Goal: Task Accomplishment & Management: Manage account settings

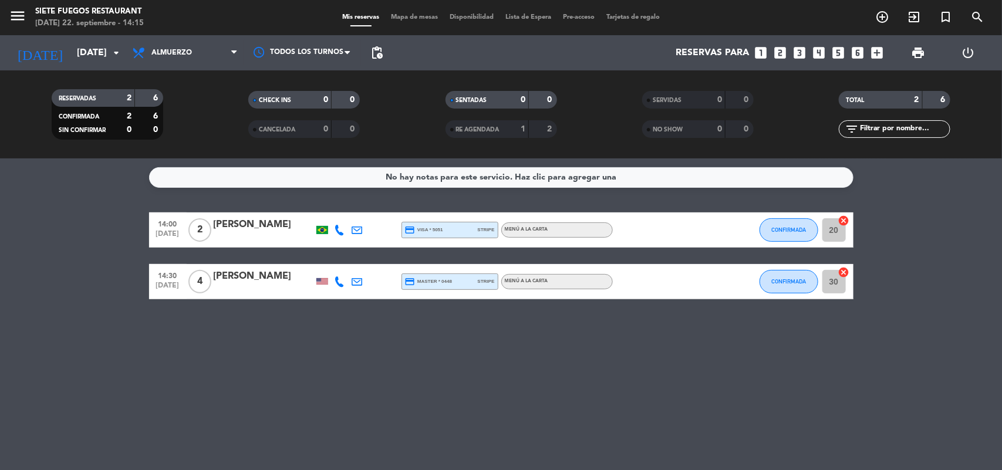
click at [110, 68] on div "[DATE] [DATE] arrow_drop_down" at bounding box center [67, 52] width 117 height 35
click at [109, 55] on icon "arrow_drop_down" at bounding box center [116, 53] width 14 height 14
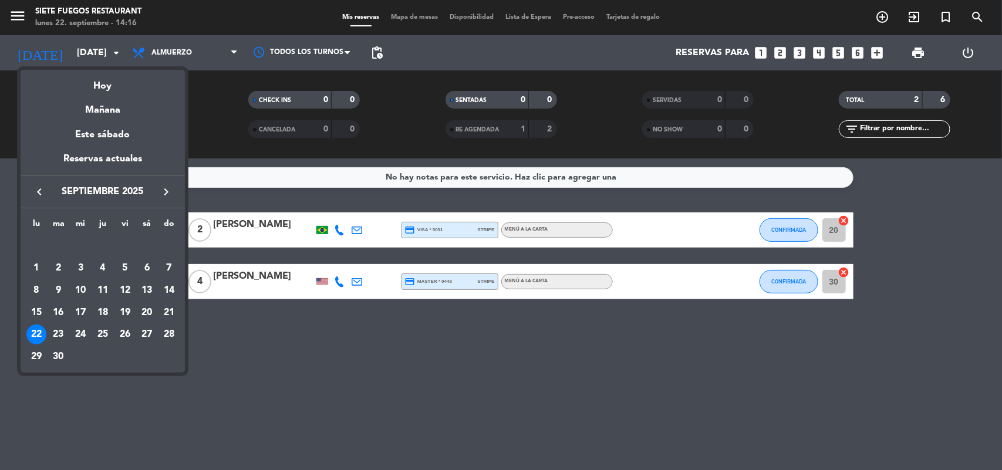
click at [157, 195] on button "keyboard_arrow_right" at bounding box center [166, 191] width 21 height 15
click at [60, 285] on div "7" at bounding box center [59, 291] width 20 height 20
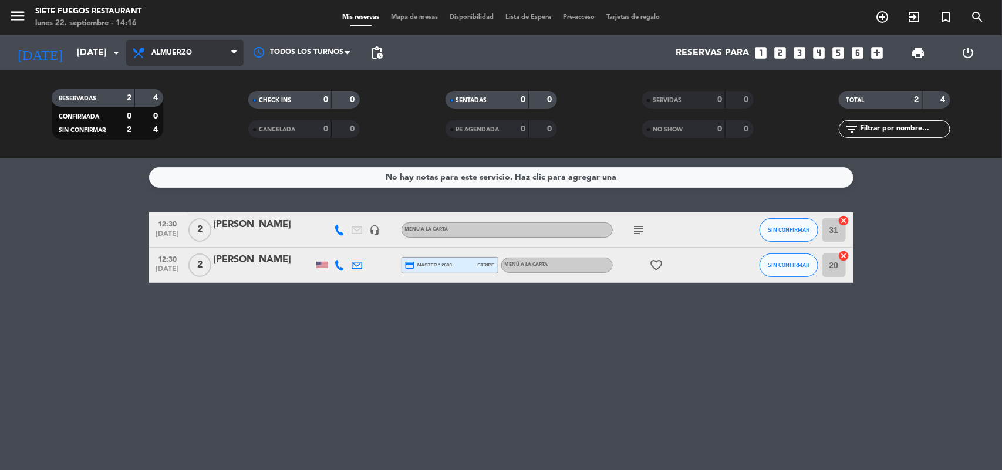
click at [230, 59] on span "Almuerzo" at bounding box center [184, 53] width 117 height 26
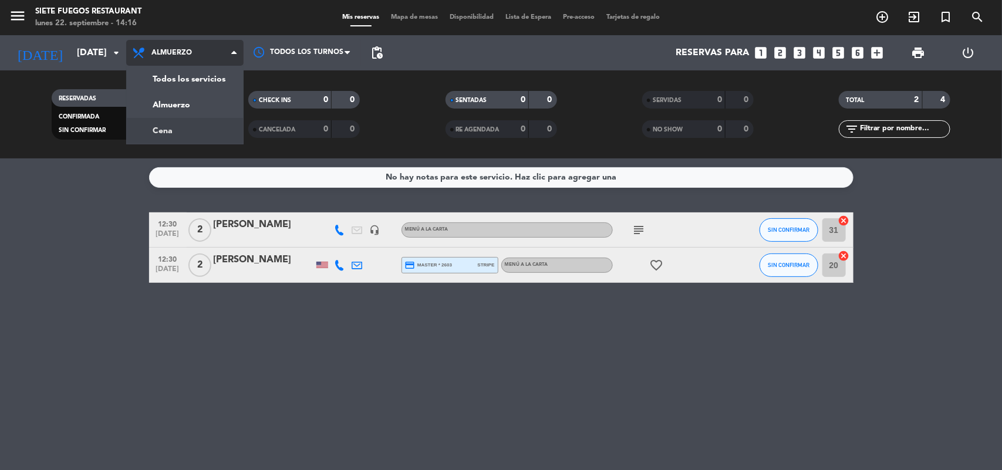
click at [198, 127] on div "menu Siete Fuegos Restaurant [DATE] 22. septiembre - 14:16 Mis reservas Mapa de…" at bounding box center [501, 79] width 1002 height 158
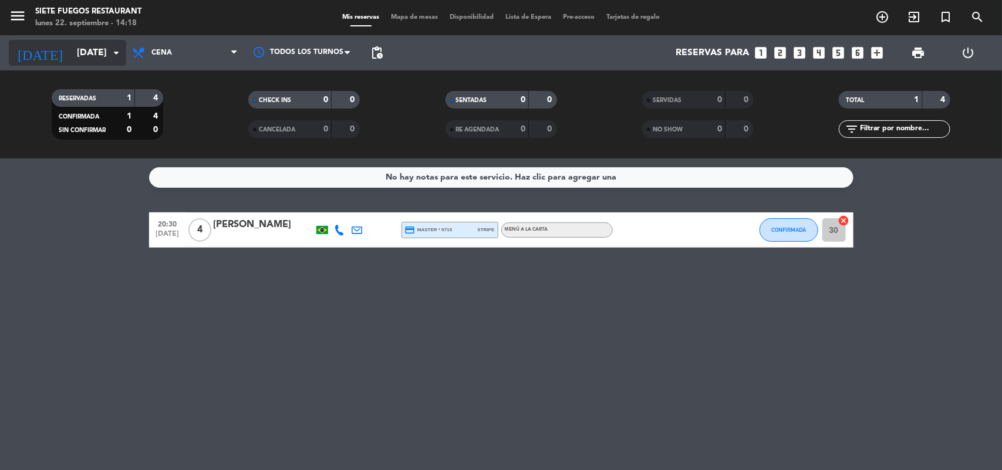
click at [94, 58] on input "[DATE]" at bounding box center [133, 53] width 124 height 23
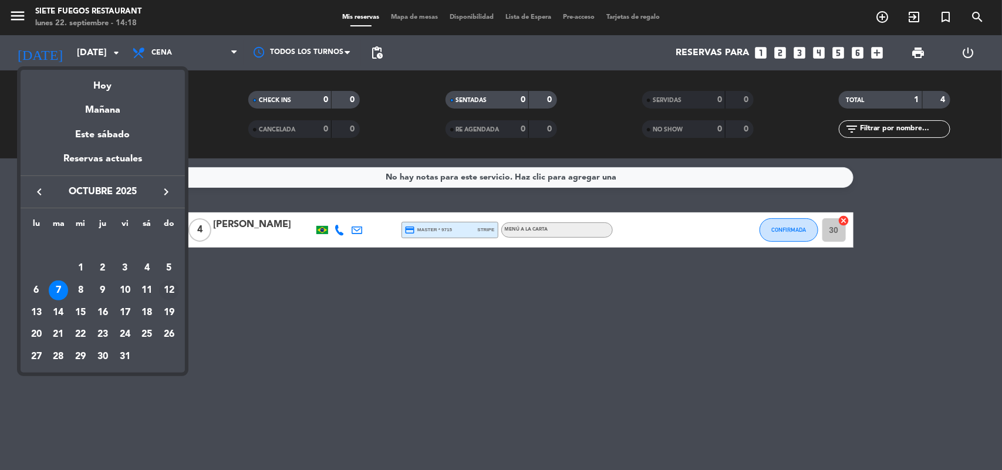
click at [168, 292] on div "12" at bounding box center [169, 291] width 20 height 20
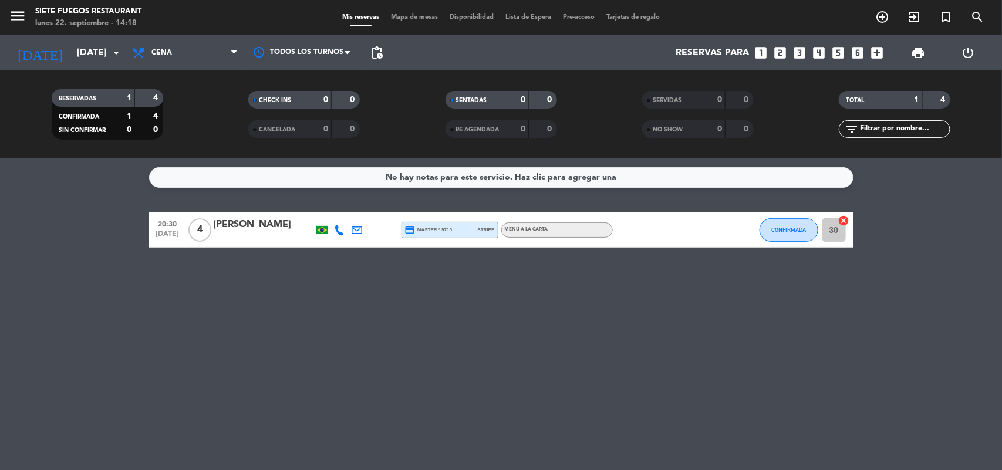
type input "[DATE]"
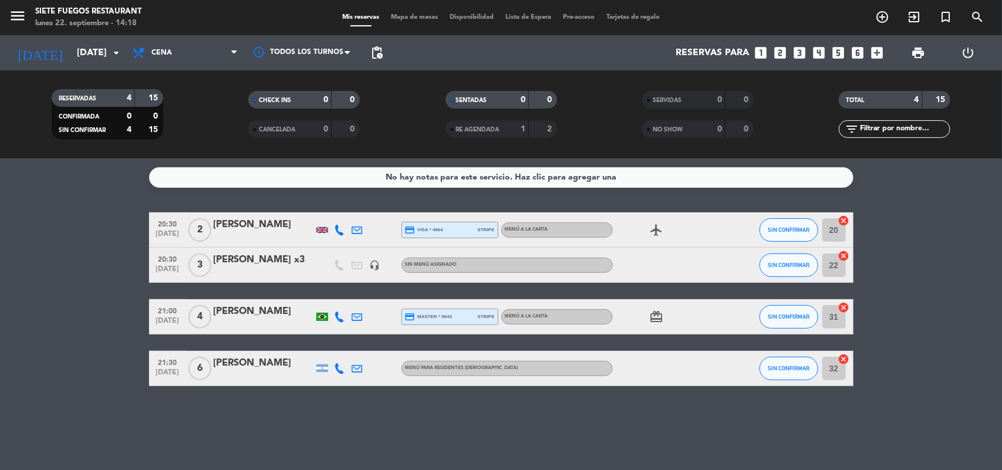
click at [321, 371] on div at bounding box center [322, 368] width 12 height 8
click at [467, 370] on span "Menú para Residentes [DEMOGRAPHIC_DATA]" at bounding box center [461, 368] width 113 height 5
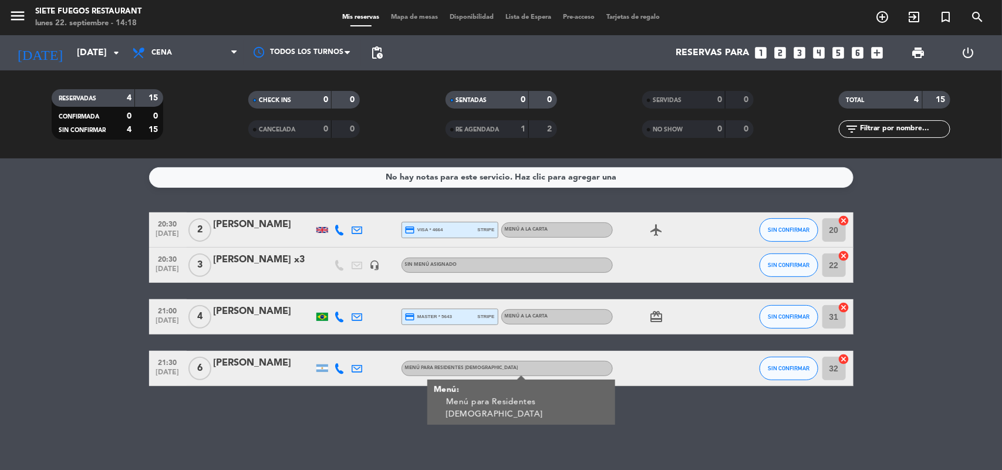
click at [492, 366] on span "Menú para Residentes [DEMOGRAPHIC_DATA]" at bounding box center [461, 368] width 113 height 5
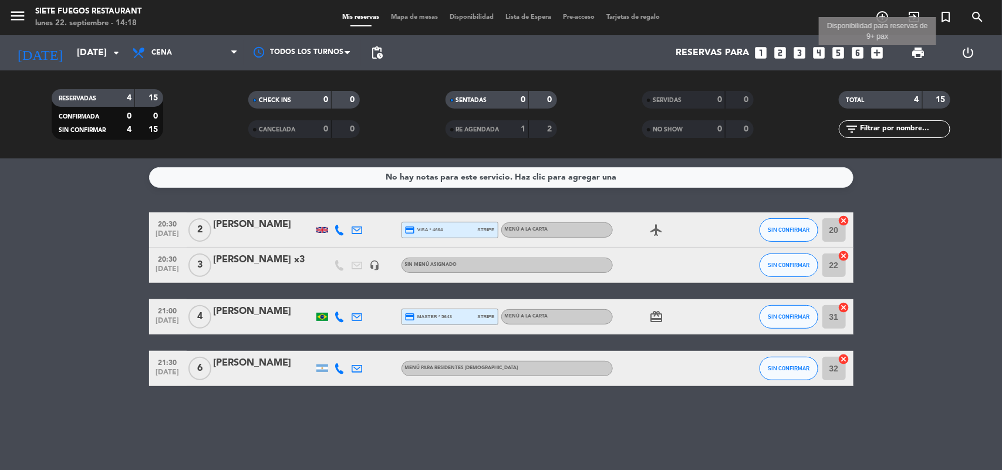
click at [883, 53] on icon "add_box" at bounding box center [877, 52] width 15 height 15
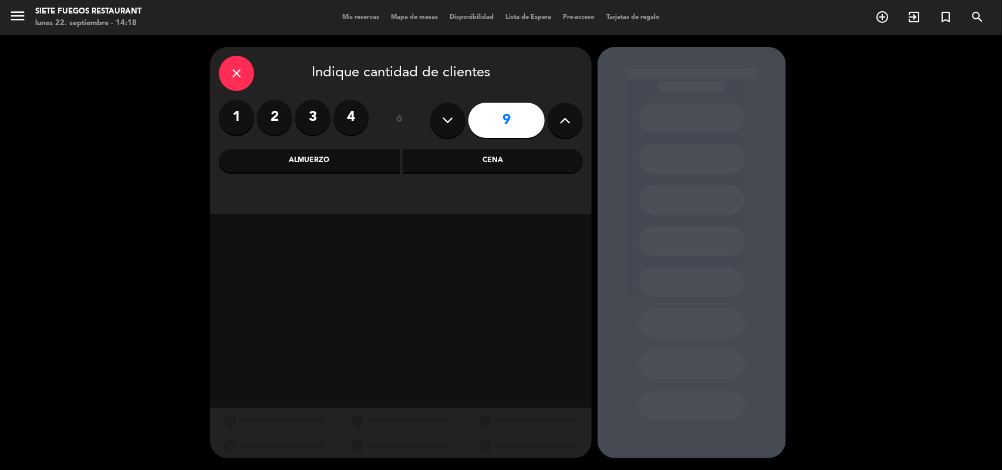
click at [563, 130] on button at bounding box center [565, 120] width 35 height 35
click at [564, 129] on button at bounding box center [565, 120] width 35 height 35
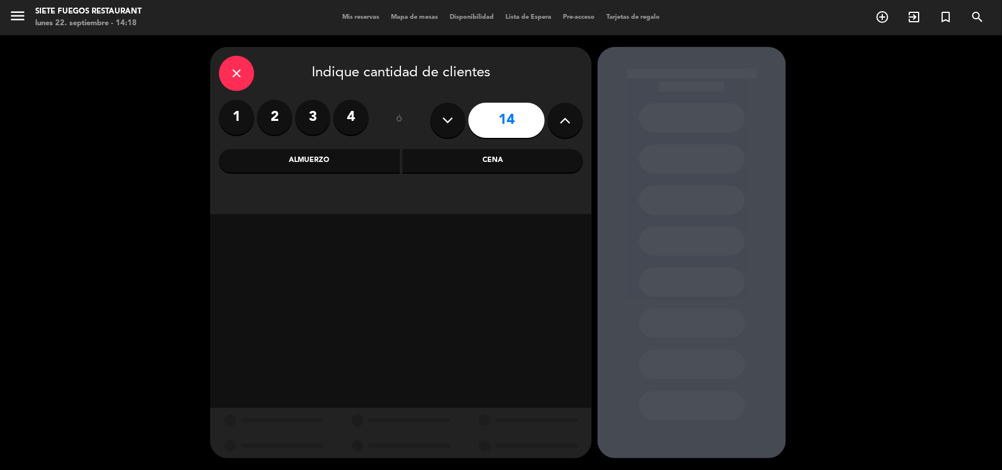
click at [564, 129] on button at bounding box center [565, 120] width 35 height 35
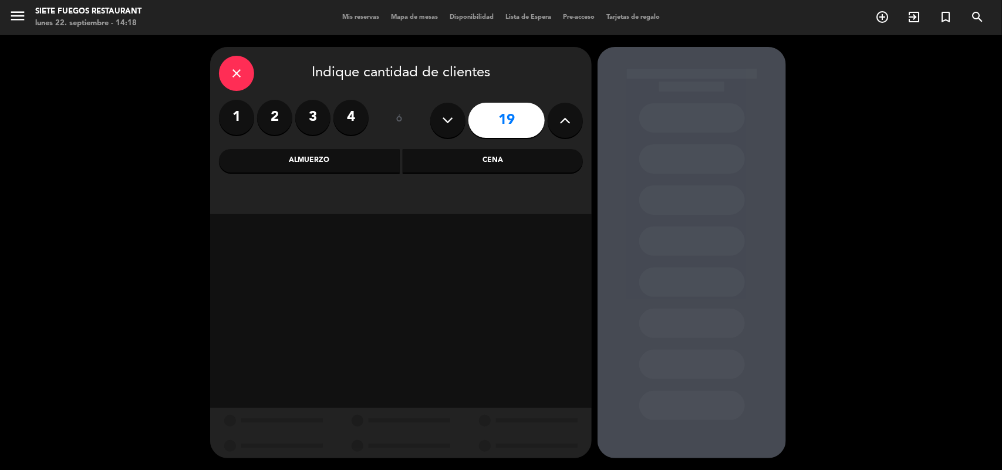
click at [564, 129] on button at bounding box center [565, 120] width 35 height 35
type input "23"
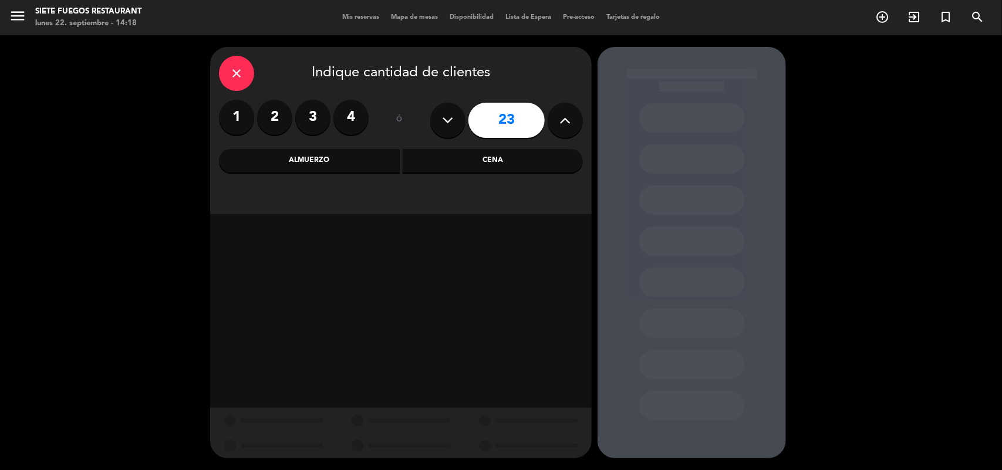
click at [564, 129] on button at bounding box center [565, 120] width 35 height 35
click at [443, 159] on div "Cena" at bounding box center [493, 160] width 181 height 23
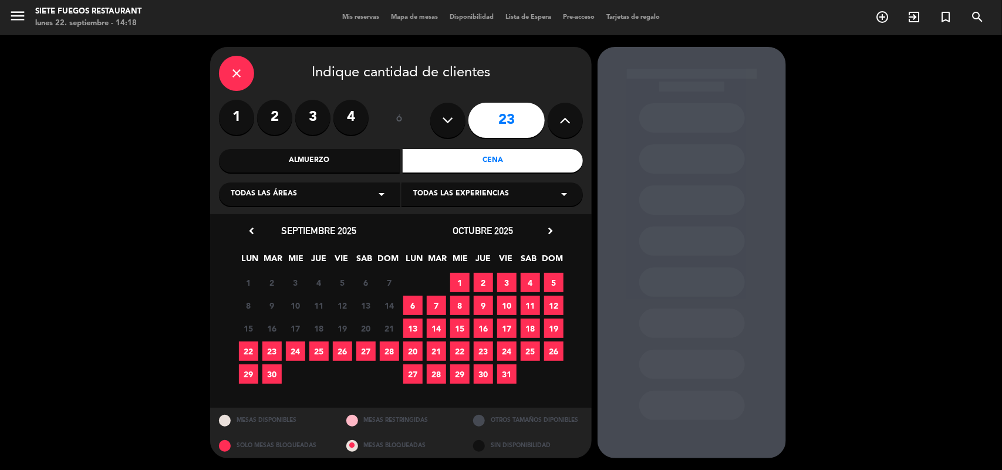
click at [555, 305] on span "12" at bounding box center [553, 305] width 19 height 19
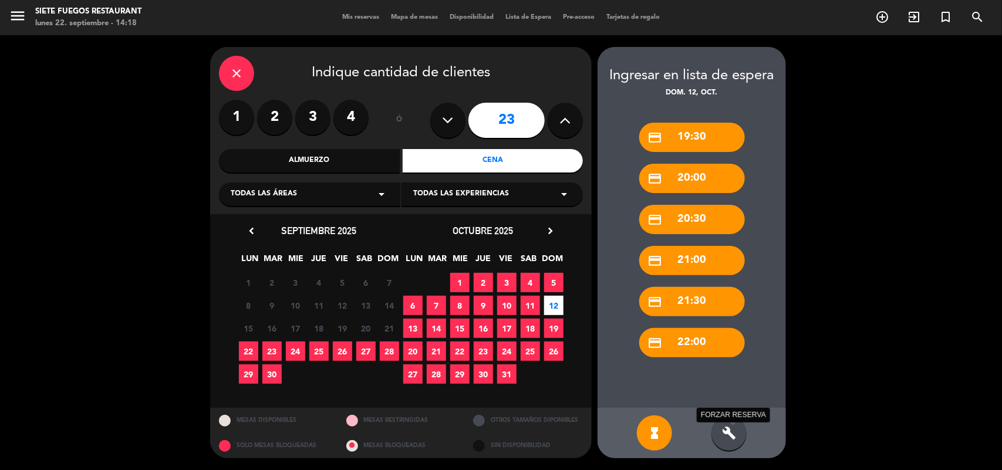
click at [724, 438] on icon "build" at bounding box center [729, 433] width 14 height 14
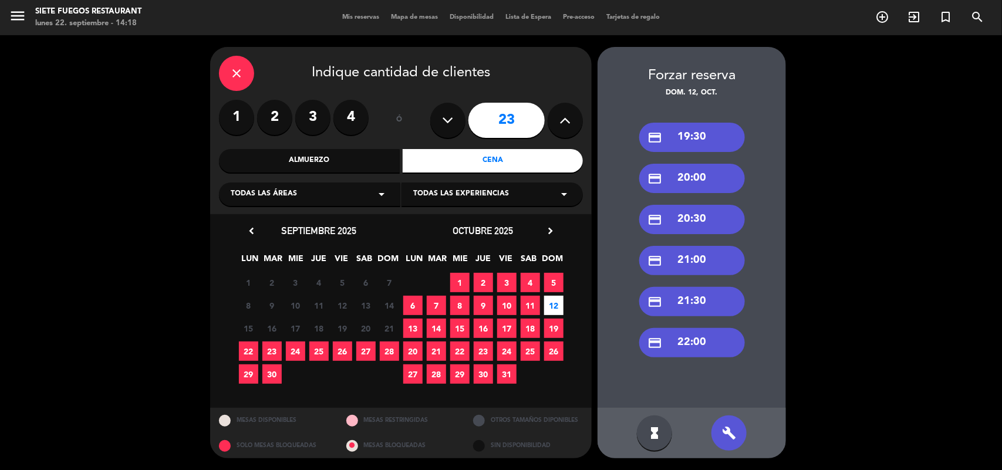
click at [702, 133] on div "credit_card 19:30" at bounding box center [692, 137] width 106 height 29
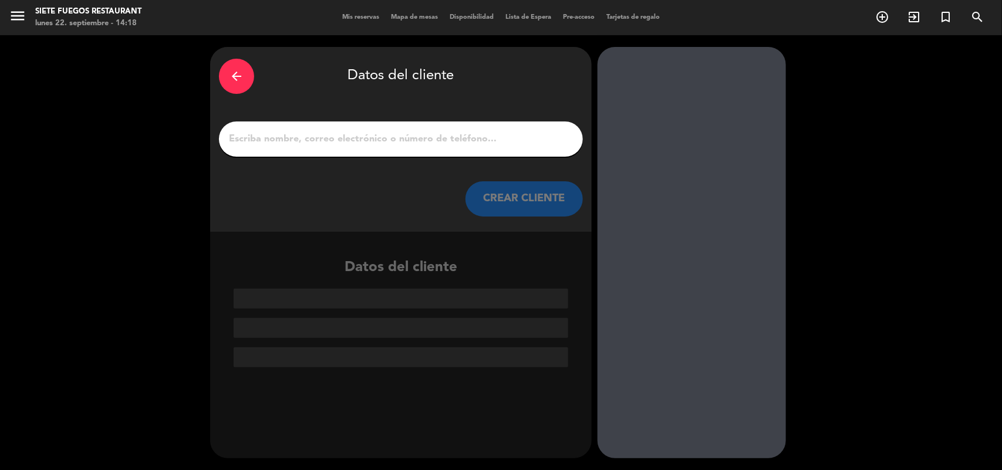
click at [451, 142] on input "1" at bounding box center [401, 139] width 346 height 16
click at [248, 74] on div "arrow_back" at bounding box center [236, 76] width 35 height 35
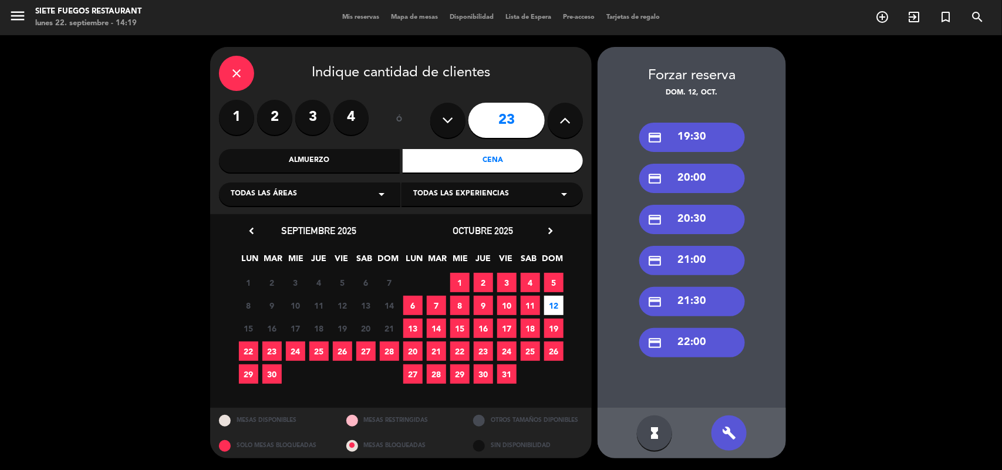
click at [551, 221] on div "chevron_left [DATE] LUN MAR MIE JUE VIE SAB DOM 1 2 3 4 5 6 7 8 9 10 11 12 13 1…" at bounding box center [400, 311] width 381 height 194
click at [551, 227] on icon "chevron_right" at bounding box center [550, 231] width 12 height 12
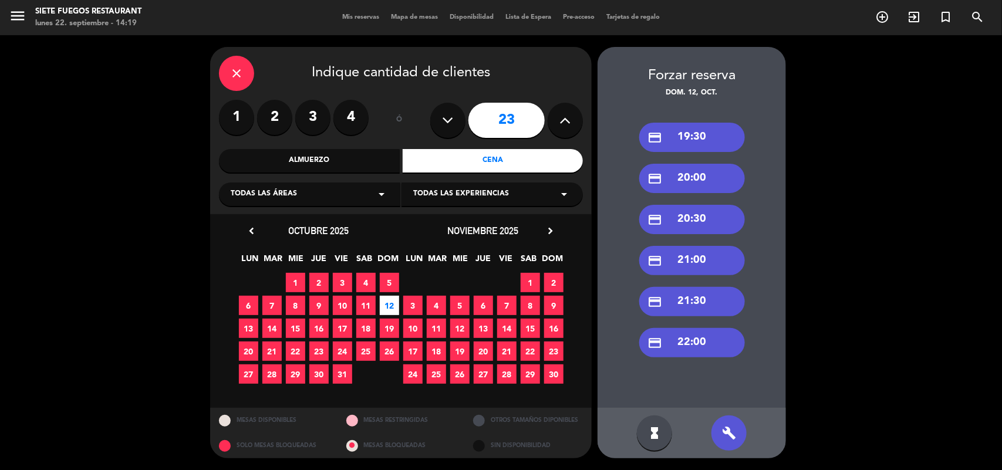
click at [238, 78] on icon "close" at bounding box center [236, 73] width 14 height 14
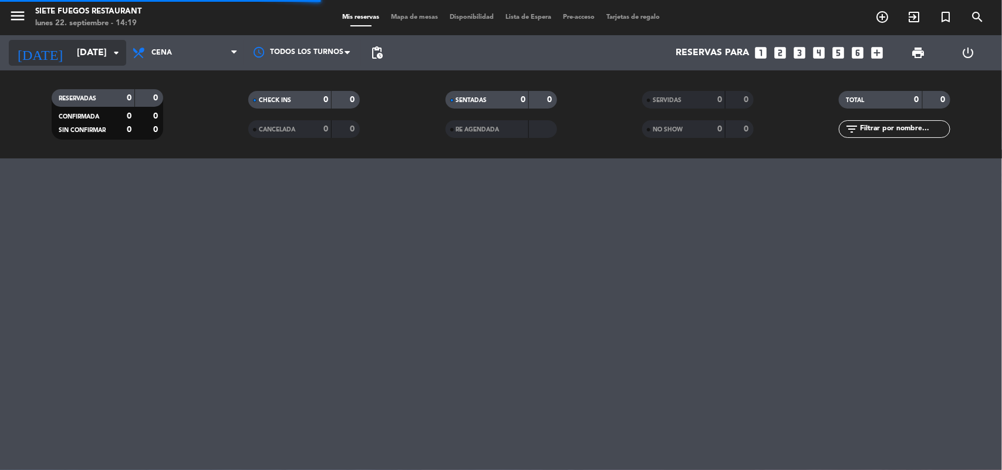
click at [112, 48] on icon "arrow_drop_down" at bounding box center [116, 53] width 14 height 14
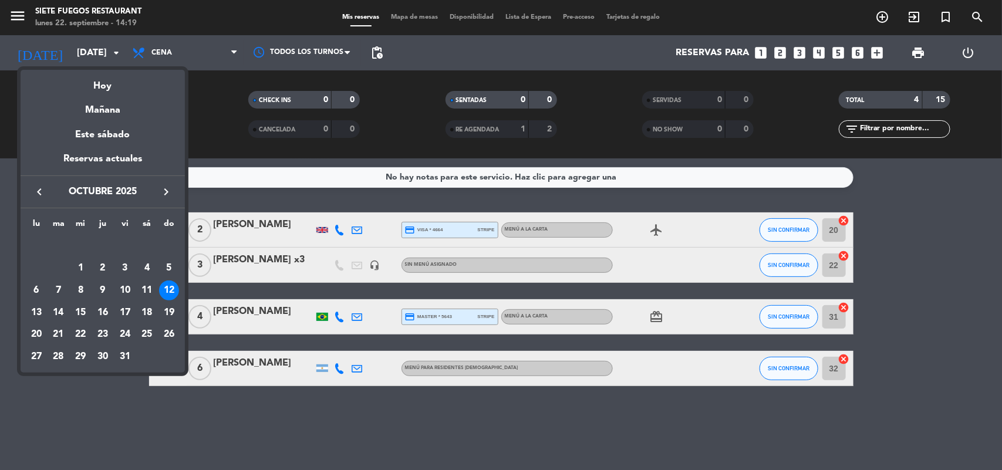
click at [166, 192] on icon "keyboard_arrow_right" at bounding box center [166, 192] width 14 height 14
click at [81, 292] on div "12" at bounding box center [80, 291] width 20 height 20
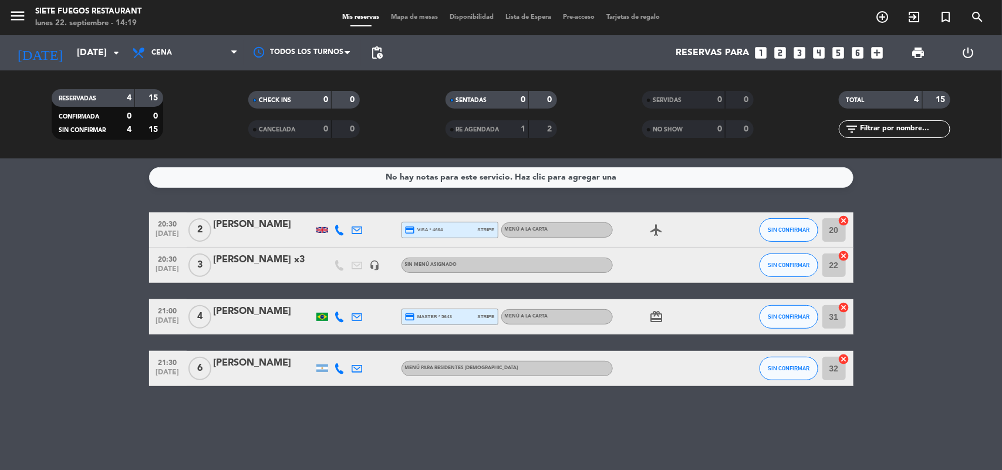
type input "[DATE]"
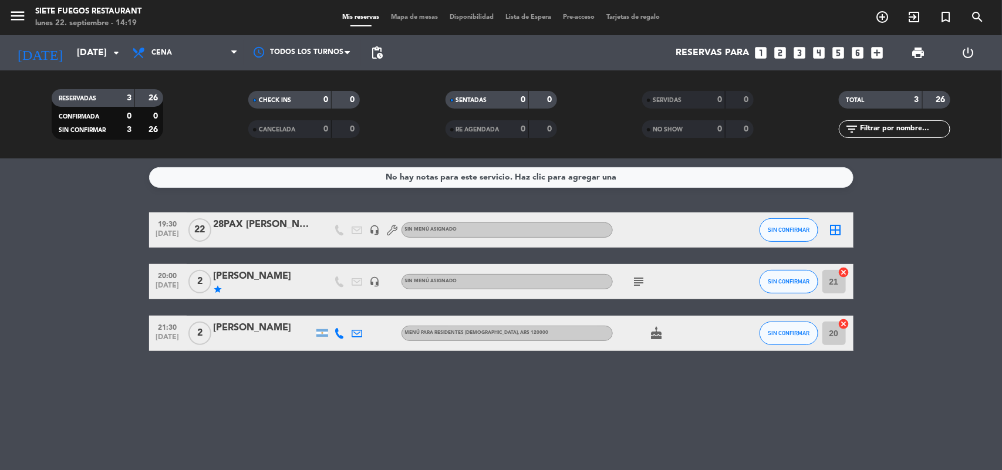
click at [405, 15] on span "Mapa de mesas" at bounding box center [414, 17] width 59 height 6
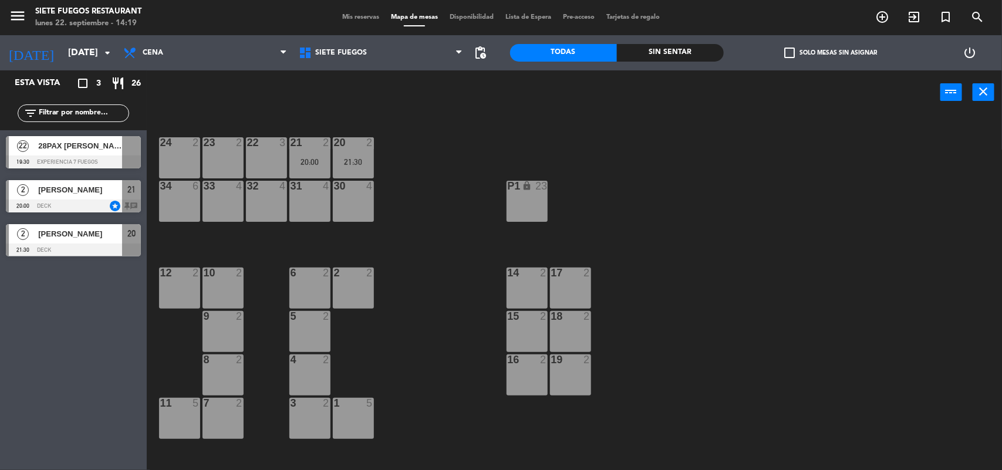
click at [322, 285] on div "6 2" at bounding box center [309, 288] width 41 height 41
click at [312, 327] on div "5 2" at bounding box center [309, 331] width 41 height 41
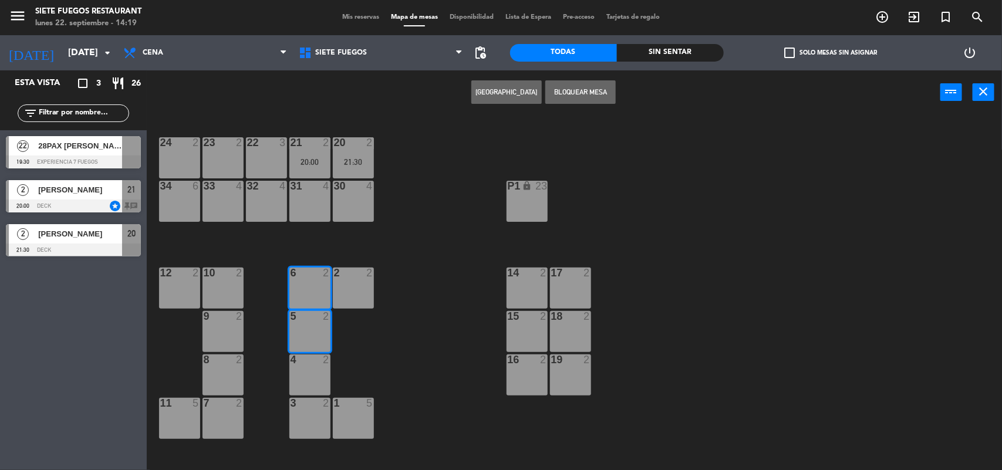
click at [316, 362] on div at bounding box center [309, 359] width 19 height 11
click at [314, 400] on div at bounding box center [309, 403] width 19 height 11
click at [573, 103] on button "Bloquear Mesa" at bounding box center [580, 91] width 70 height 23
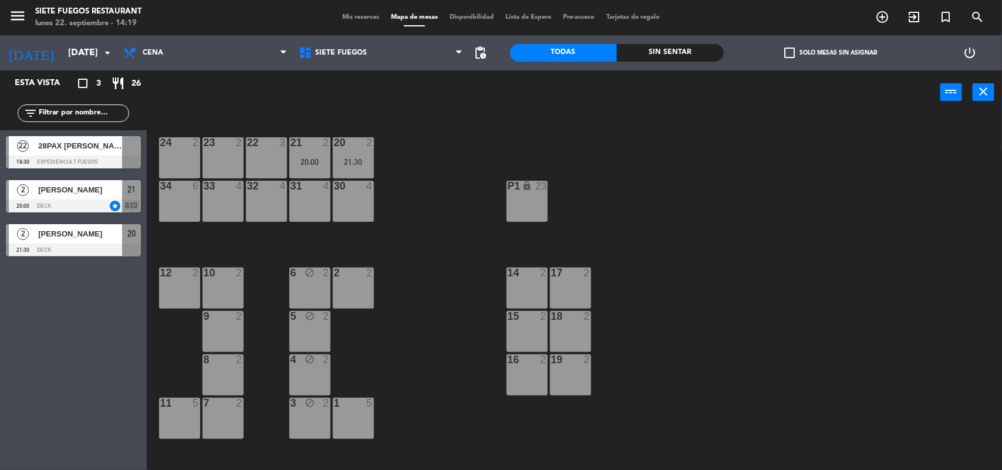
click at [566, 95] on div "power_input close" at bounding box center [544, 92] width 794 height 45
click at [215, 286] on div "10 2" at bounding box center [222, 288] width 41 height 41
click at [225, 341] on div "9 2" at bounding box center [222, 331] width 41 height 41
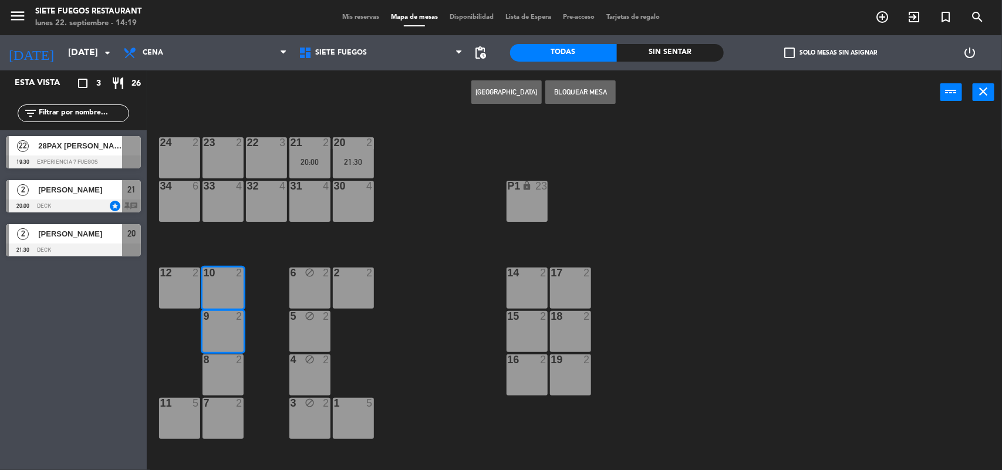
click at [231, 377] on div "8 2" at bounding box center [222, 374] width 41 height 41
click at [239, 428] on div "7 2" at bounding box center [222, 418] width 41 height 41
click at [579, 94] on button "Bloquear Mesa" at bounding box center [580, 91] width 70 height 23
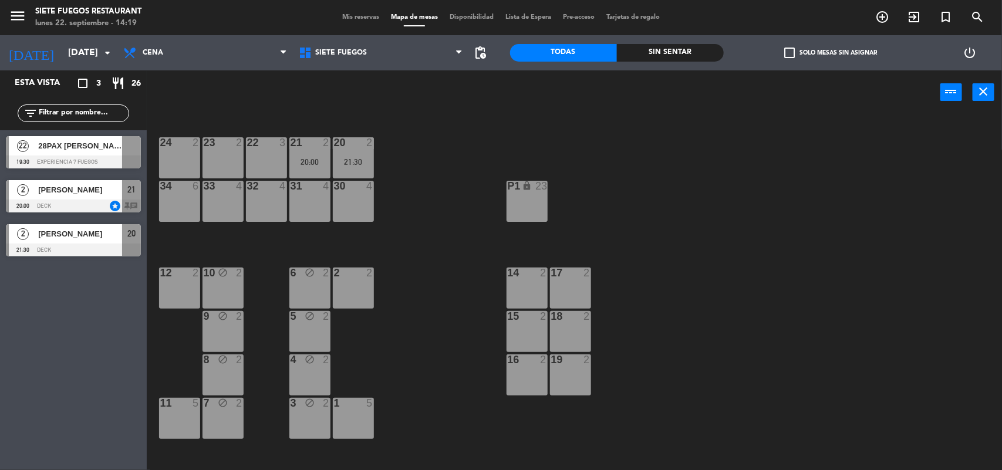
drag, startPoint x: 183, startPoint y: 207, endPoint x: 207, endPoint y: 203, distance: 23.8
click at [183, 207] on div "34 6" at bounding box center [179, 201] width 41 height 41
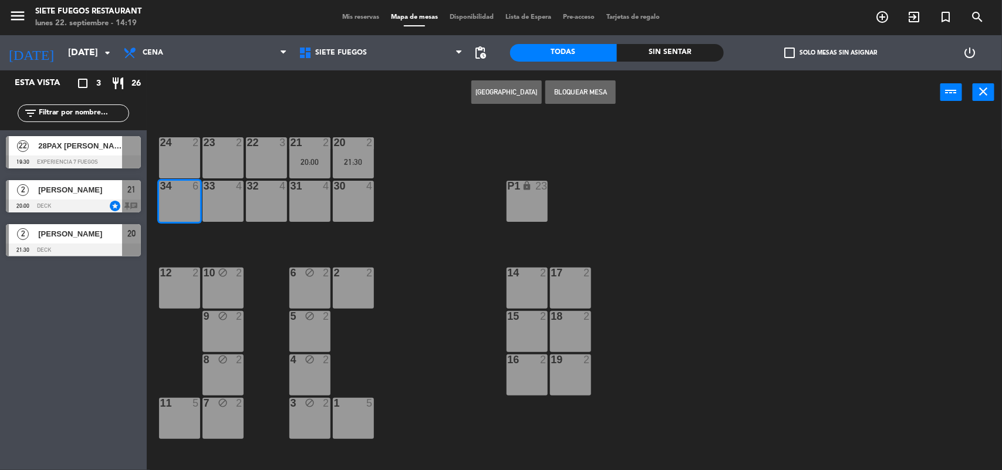
click at [225, 201] on div "33 4" at bounding box center [222, 201] width 41 height 41
drag, startPoint x: 265, startPoint y: 197, endPoint x: 274, endPoint y: 197, distance: 8.8
click at [266, 197] on div "32 4" at bounding box center [266, 201] width 41 height 41
drag, startPoint x: 312, startPoint y: 197, endPoint x: 328, endPoint y: 197, distance: 15.3
click at [313, 197] on div "31 4" at bounding box center [309, 201] width 41 height 41
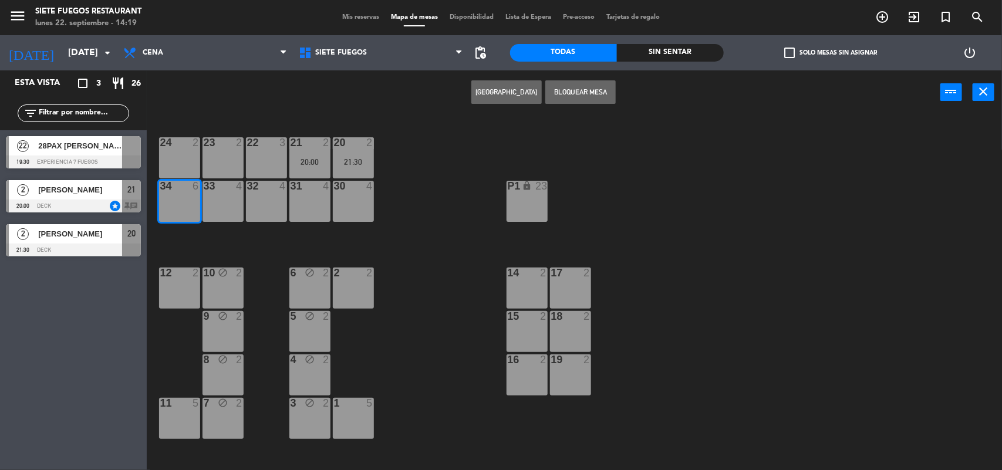
click at [584, 87] on button "Bloquear Mesa" at bounding box center [580, 91] width 70 height 23
click at [216, 201] on div "33 4" at bounding box center [222, 201] width 41 height 41
click at [268, 201] on div "32 4" at bounding box center [266, 201] width 41 height 41
click at [313, 200] on div "31 4" at bounding box center [309, 201] width 41 height 41
click at [366, 195] on div "30 4" at bounding box center [353, 201] width 41 height 41
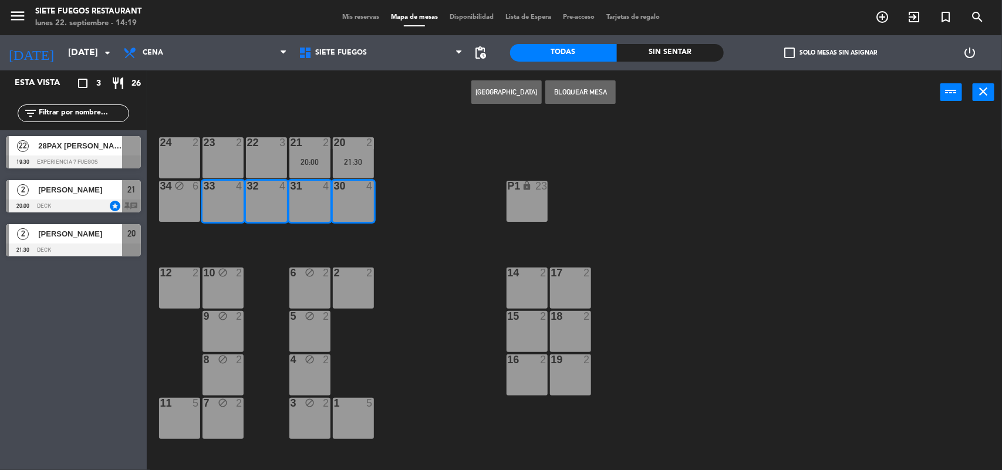
click at [552, 94] on button "Bloquear Mesa" at bounding box center [580, 91] width 70 height 23
click at [191, 156] on div "24 2" at bounding box center [179, 157] width 41 height 41
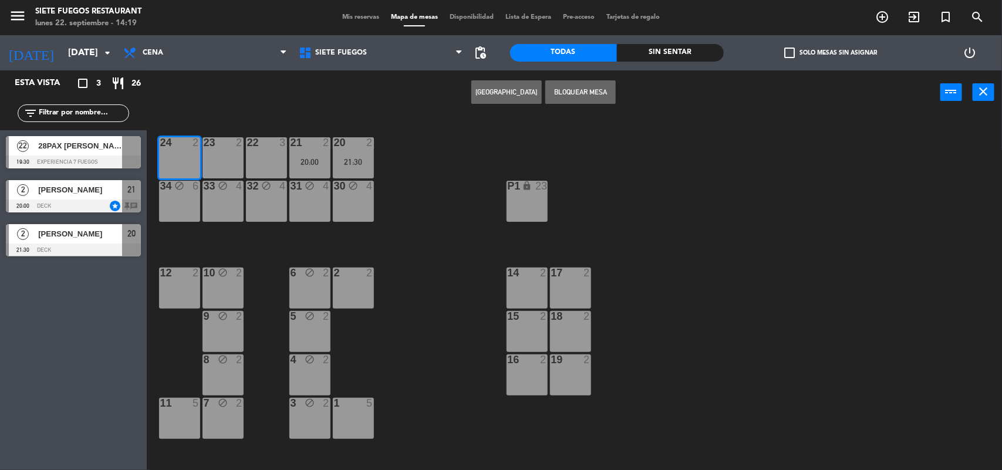
click at [209, 156] on div "23 2" at bounding box center [222, 157] width 41 height 41
drag, startPoint x: 255, startPoint y: 158, endPoint x: 305, endPoint y: 159, distance: 49.9
click at [257, 159] on div "22 3" at bounding box center [266, 157] width 41 height 41
click at [562, 92] on button "Bloquear Mesa" at bounding box center [580, 91] width 70 height 23
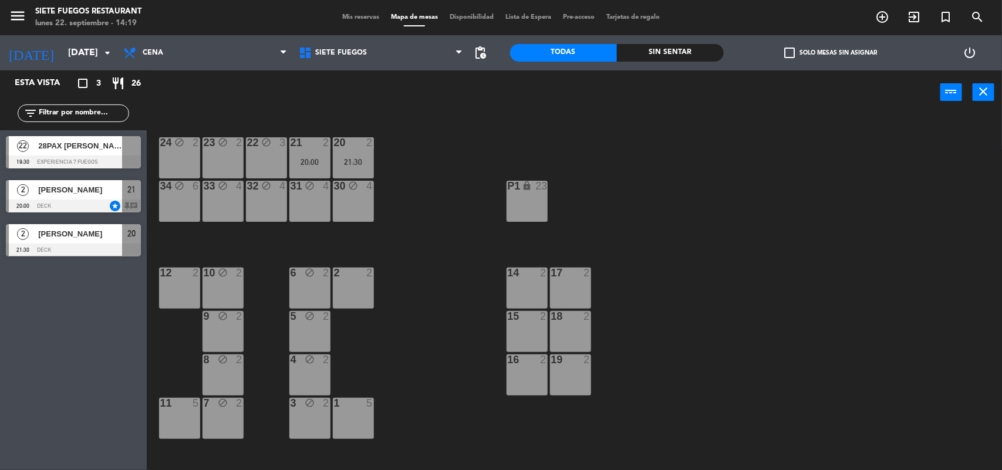
click at [361, 291] on div "2 2" at bounding box center [353, 288] width 41 height 41
click at [367, 416] on div "1 5" at bounding box center [353, 418] width 41 height 41
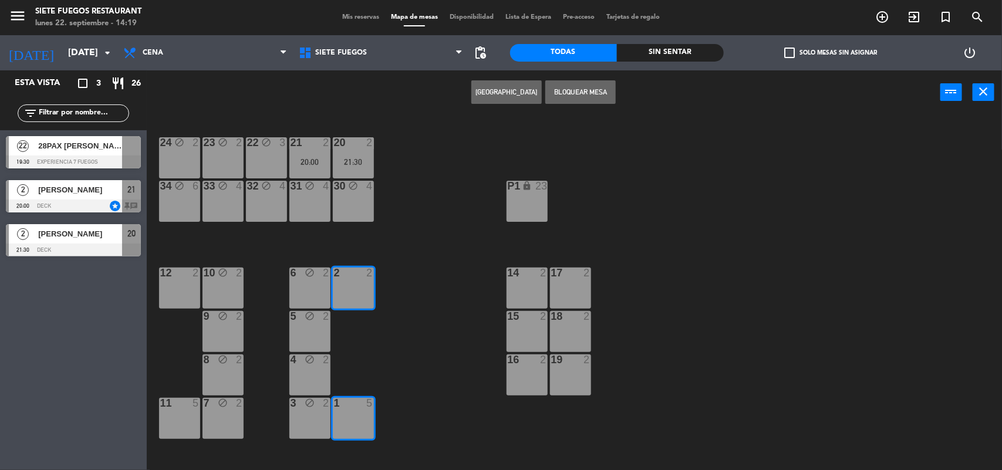
click at [595, 96] on button "Bloquear Mesa" at bounding box center [580, 91] width 70 height 23
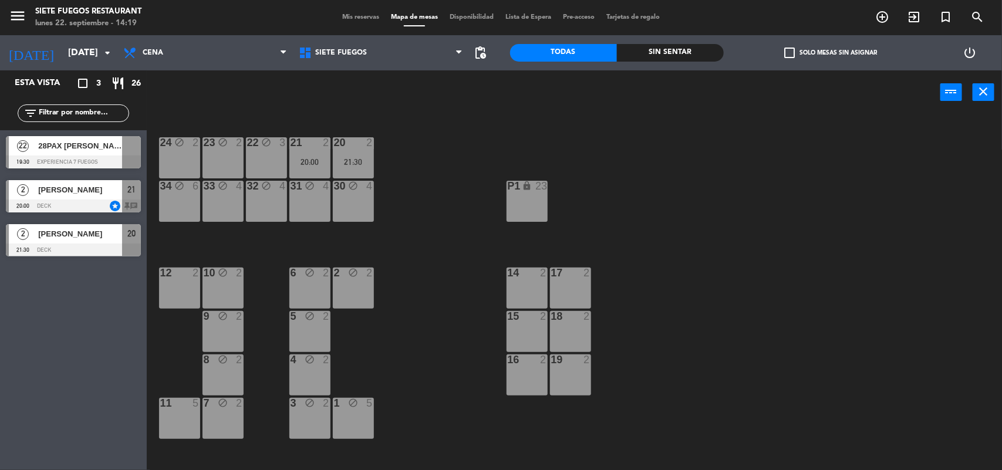
click at [184, 411] on div "11 5" at bounding box center [179, 418] width 41 height 41
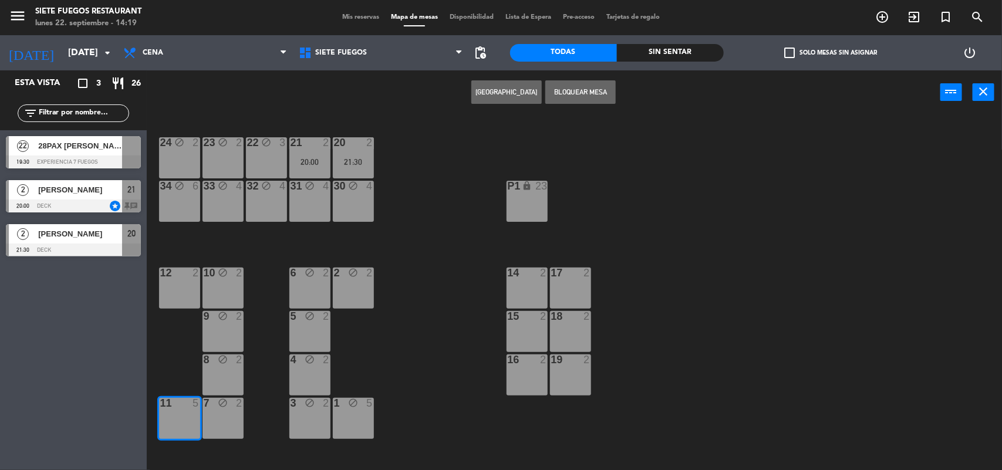
click at [188, 294] on div "12 2" at bounding box center [179, 288] width 41 height 41
click at [609, 91] on button "Bloquear Mesa" at bounding box center [580, 91] width 70 height 23
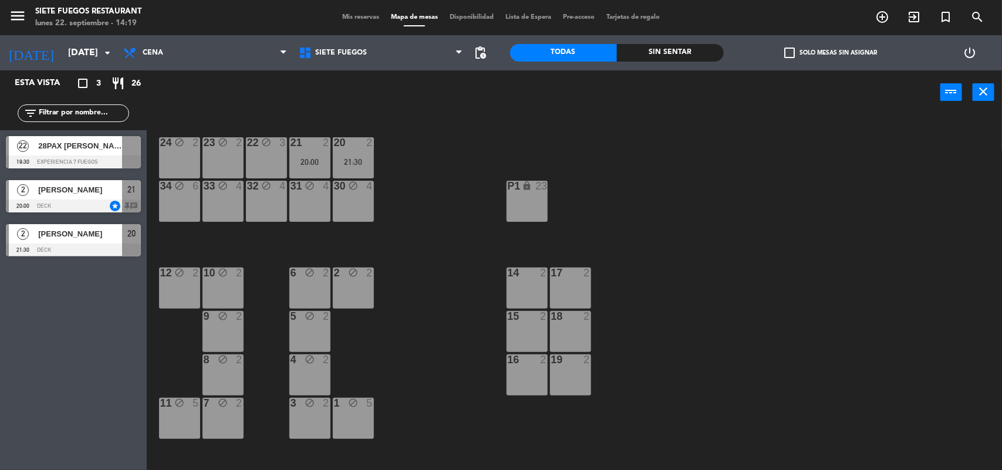
click at [356, 23] on div "menu Siete Fuegos Restaurant [DATE] 22. septiembre - 14:19 Mis reservas Mapa de…" at bounding box center [501, 17] width 1002 height 35
click at [341, 15] on span "Mis reservas" at bounding box center [360, 17] width 49 height 6
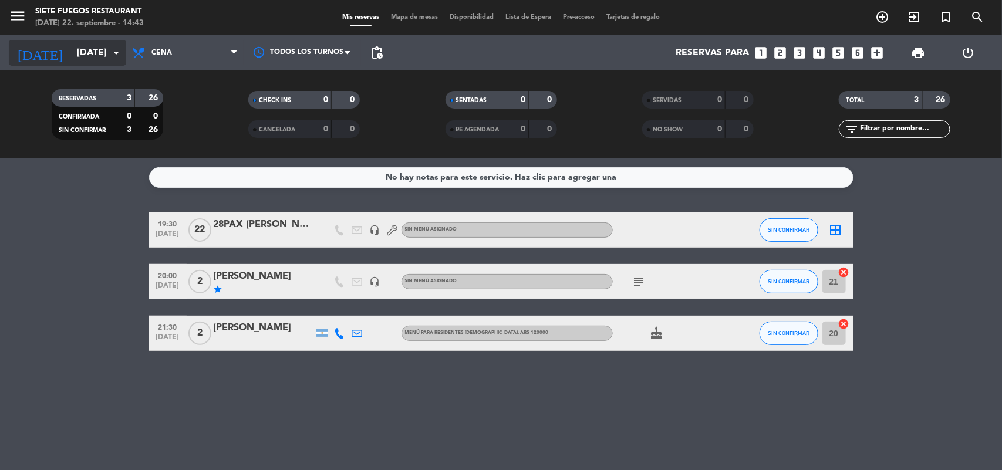
click at [101, 57] on input "[DATE]" at bounding box center [133, 53] width 124 height 23
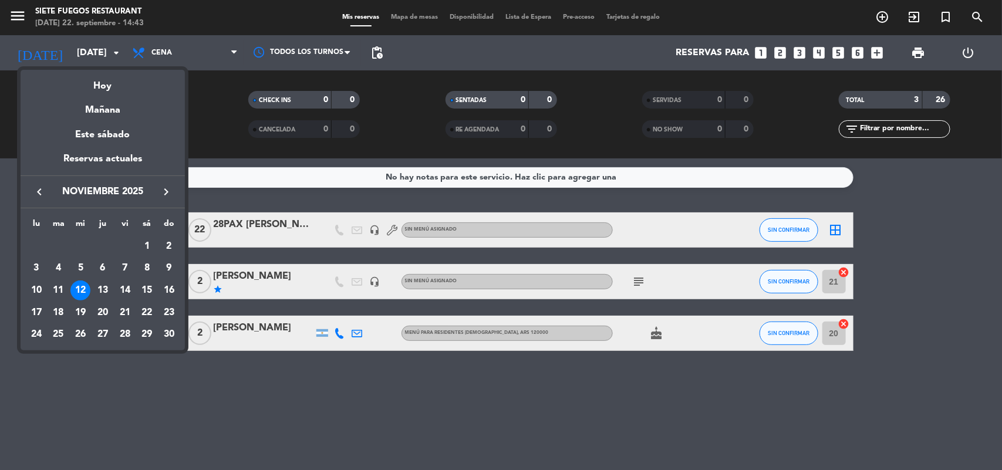
click at [43, 191] on icon "keyboard_arrow_left" at bounding box center [39, 192] width 14 height 14
drag, startPoint x: 42, startPoint y: 188, endPoint x: 48, endPoint y: 197, distance: 10.4
click at [42, 190] on icon "keyboard_arrow_left" at bounding box center [39, 192] width 14 height 14
click at [36, 339] on div "22" at bounding box center [36, 335] width 20 height 20
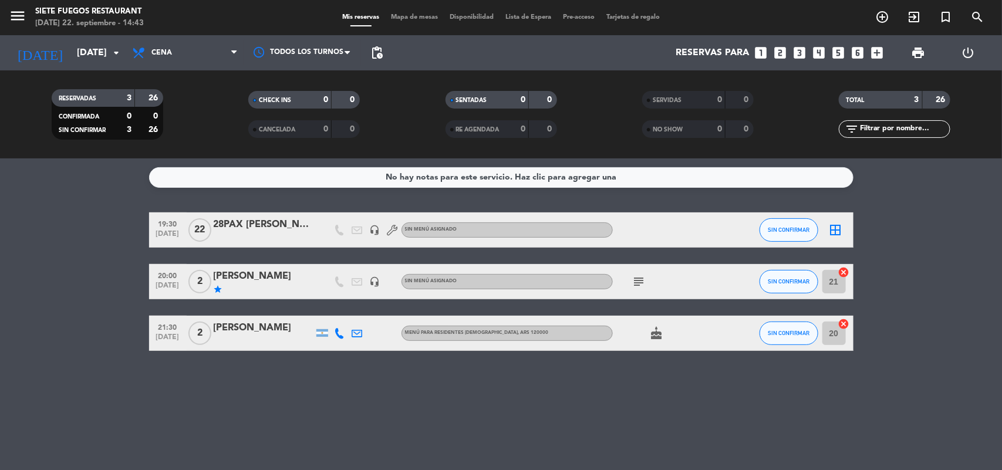
type input "[DATE]"
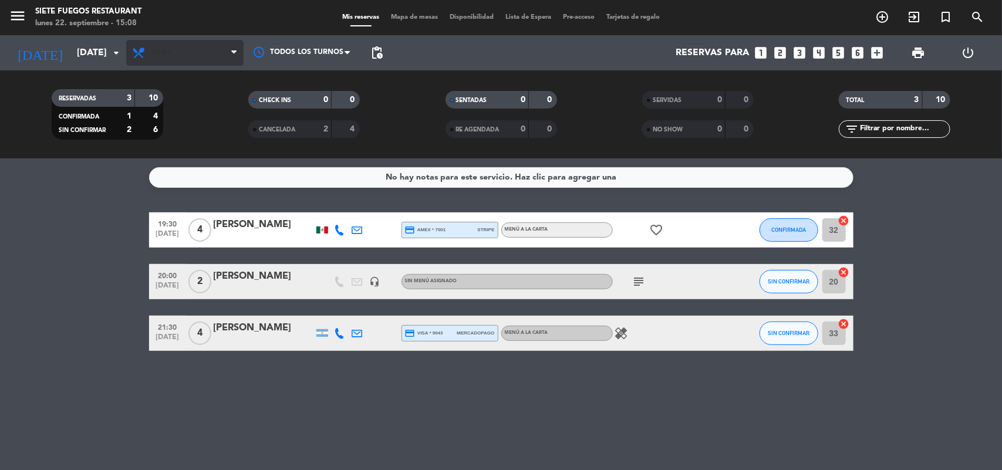
click at [180, 48] on span "Cena" at bounding box center [184, 53] width 117 height 26
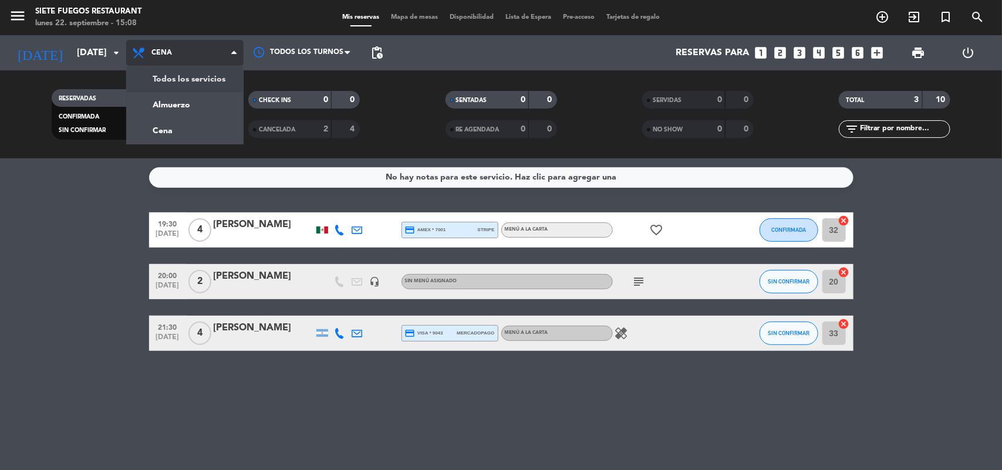
click at [177, 104] on div "menu Siete Fuegos Restaurant [DATE] 22. septiembre - 15:08 Mis reservas Mapa de…" at bounding box center [501, 79] width 1002 height 158
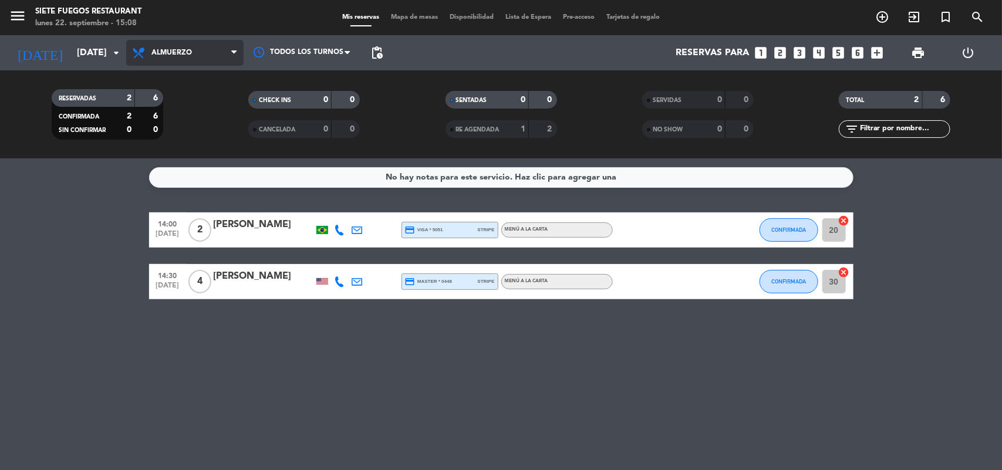
click at [188, 54] on span "Almuerzo" at bounding box center [171, 53] width 40 height 8
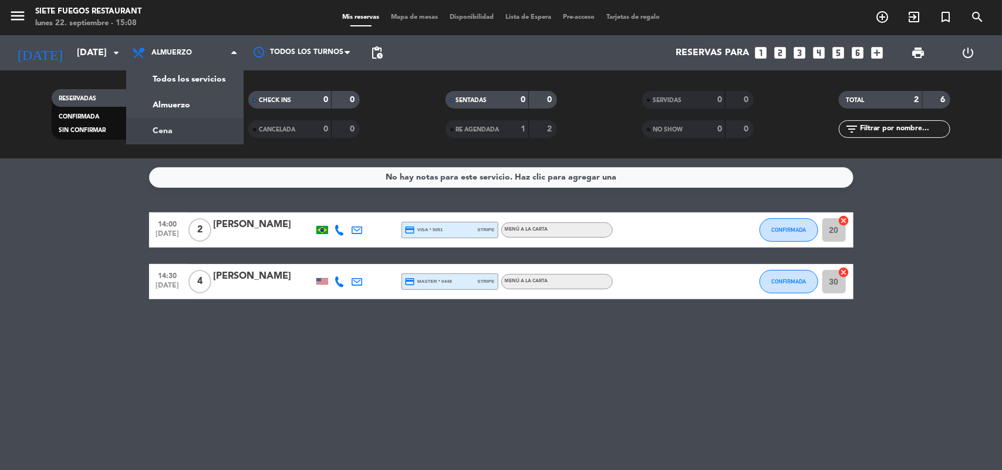
click at [191, 134] on div "menu Siete Fuegos Restaurant [DATE] 22. septiembre - 15:08 Mis reservas Mapa de…" at bounding box center [501, 79] width 1002 height 158
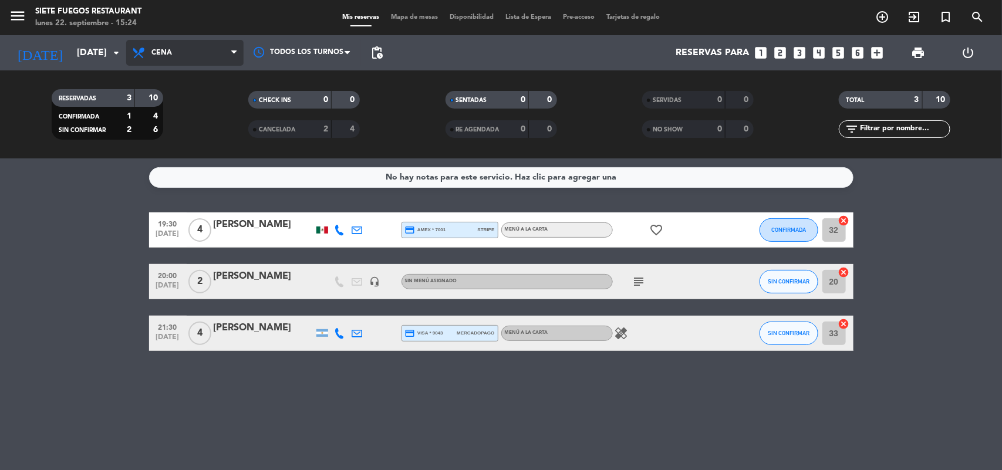
click at [170, 49] on span "Cena" at bounding box center [161, 53] width 21 height 8
click at [191, 50] on span "Cena" at bounding box center [184, 53] width 117 height 26
click at [39, 251] on bookings-row "19:30 [DATE] 4 [PERSON_NAME] credit_card amex * 7001 stripe Menú a la carta fav…" at bounding box center [501, 281] width 1002 height 139
click at [641, 283] on icon "subject" at bounding box center [639, 282] width 14 height 14
click at [687, 283] on div "subject Vineyard dinner" at bounding box center [666, 281] width 106 height 35
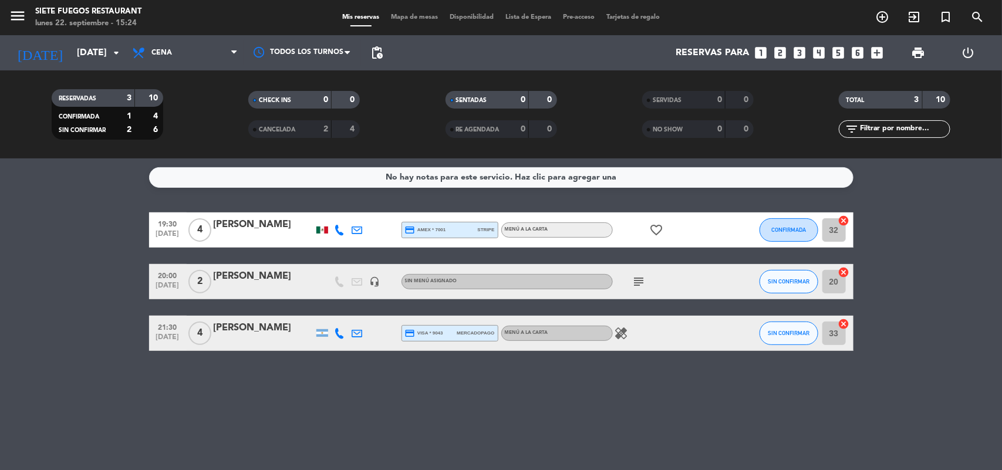
click at [715, 298] on div "subject" at bounding box center [666, 281] width 106 height 35
click at [300, 280] on div "[PERSON_NAME]" at bounding box center [264, 276] width 100 height 15
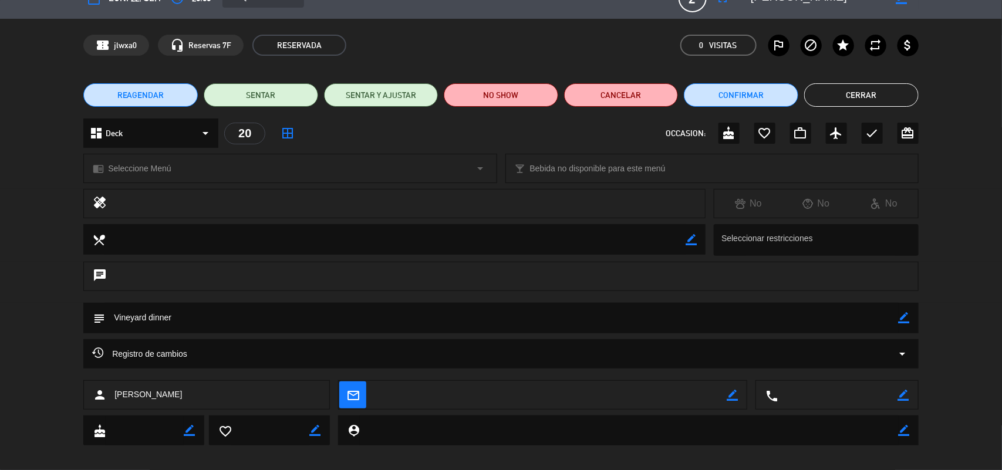
scroll to position [32, 0]
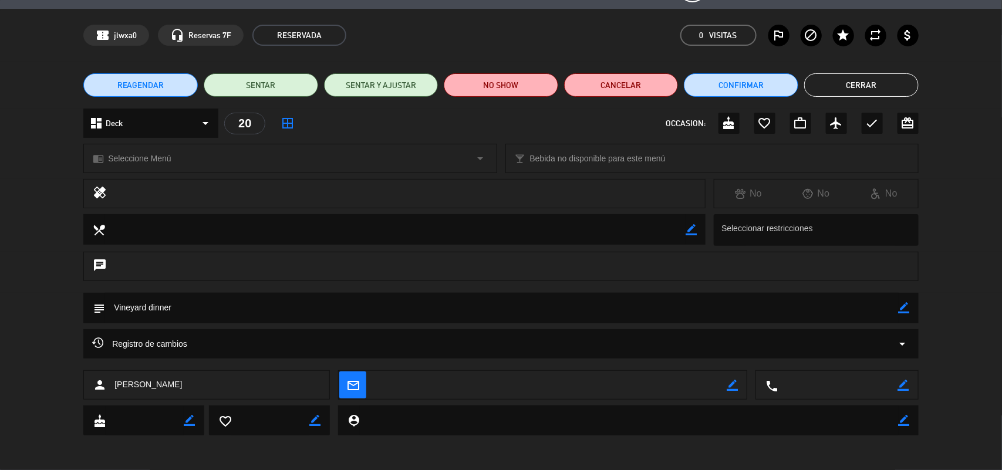
click at [903, 301] on div "border_color" at bounding box center [904, 308] width 11 height 31
click at [903, 306] on icon "border_color" at bounding box center [904, 307] width 11 height 11
drag, startPoint x: 734, startPoint y: 302, endPoint x: 13, endPoint y: 310, distance: 720.8
click at [11, 310] on div "subject" at bounding box center [501, 311] width 1002 height 36
click at [16, 307] on div "subject" at bounding box center [501, 311] width 1002 height 36
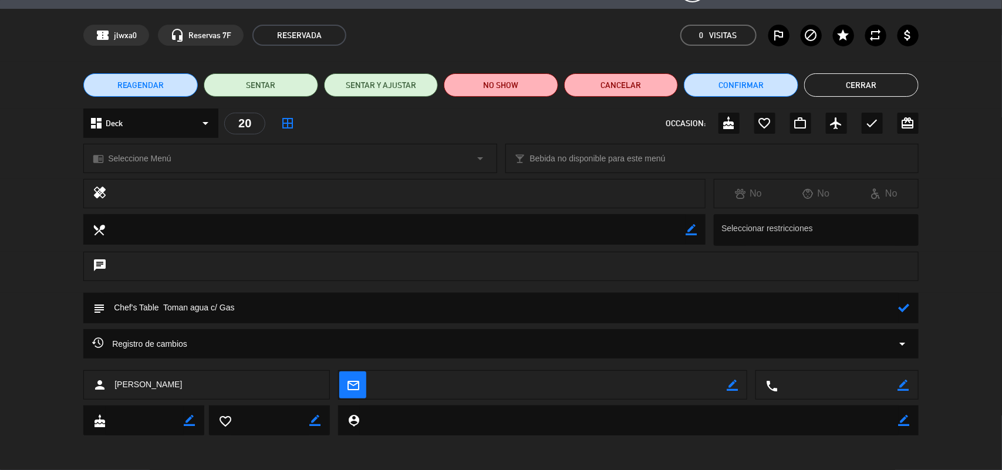
click at [215, 380] on div "person [PERSON_NAME]" at bounding box center [206, 384] width 247 height 29
click at [285, 315] on textarea at bounding box center [502, 308] width 794 height 30
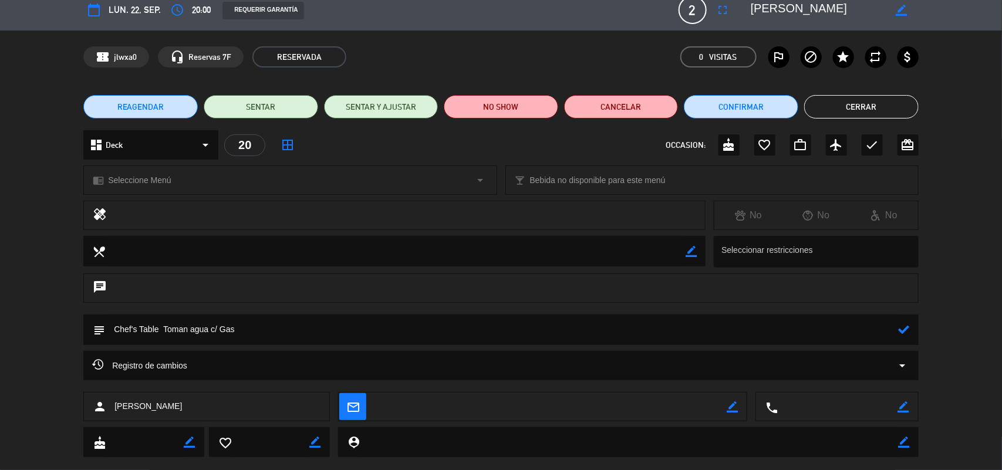
scroll to position [0, 0]
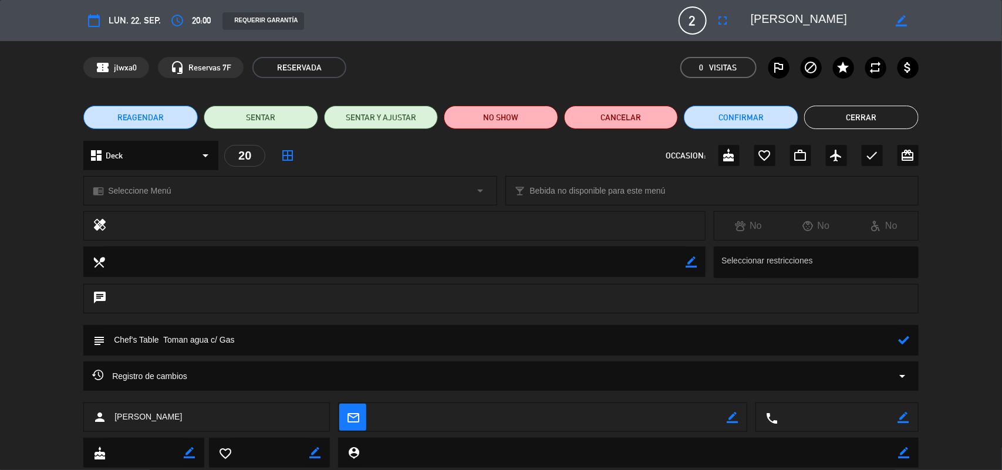
click at [902, 336] on icon at bounding box center [904, 340] width 11 height 11
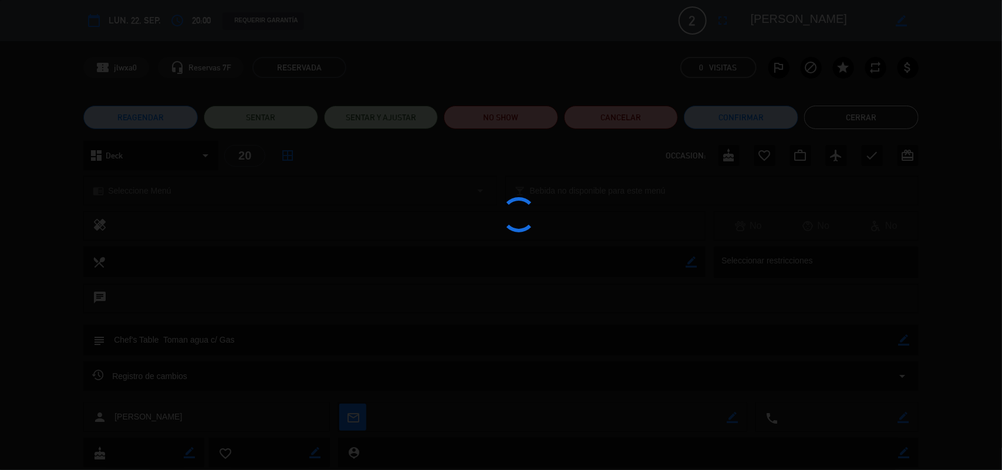
type textarea "Chef's Table Toman agua c/ Gas"
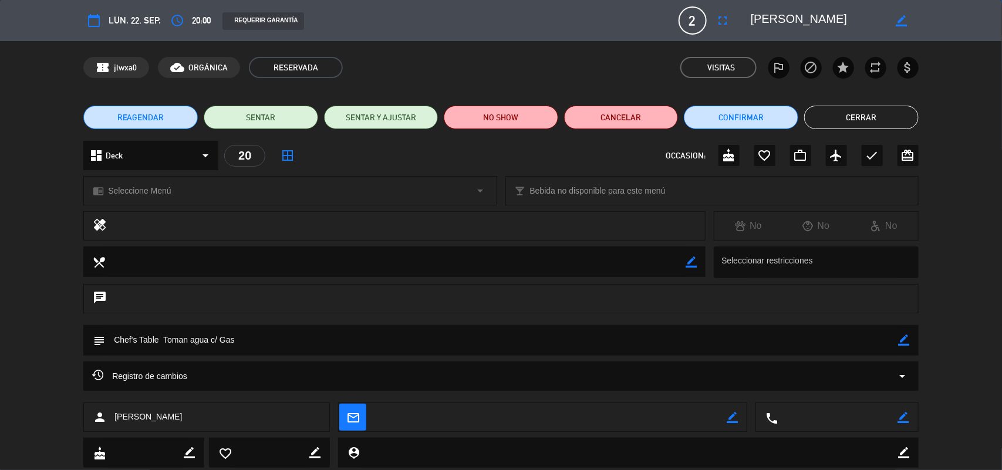
click at [853, 114] on button "Cerrar" at bounding box center [861, 117] width 114 height 23
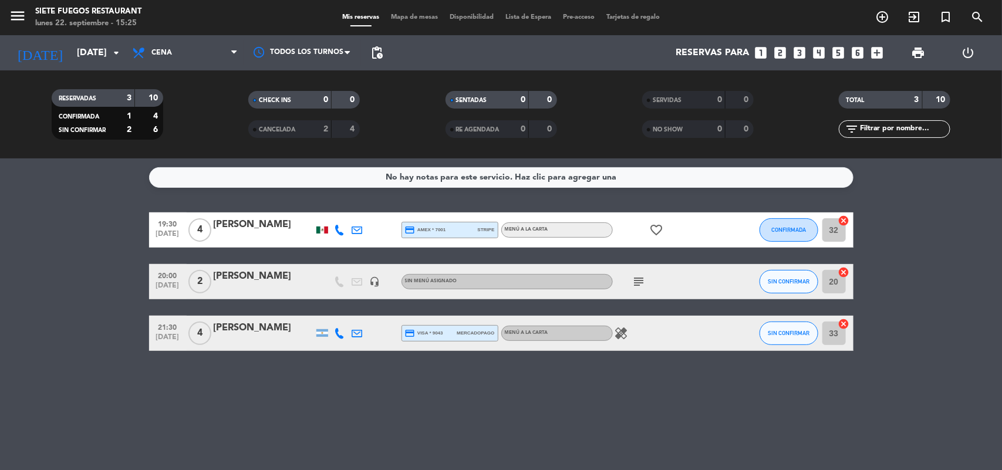
click at [639, 285] on icon "subject" at bounding box center [639, 282] width 14 height 14
click at [695, 272] on div "subject Chef's Table Toman agua c/ Gas" at bounding box center [666, 281] width 106 height 35
click at [620, 333] on icon "healing" at bounding box center [622, 333] width 14 height 14
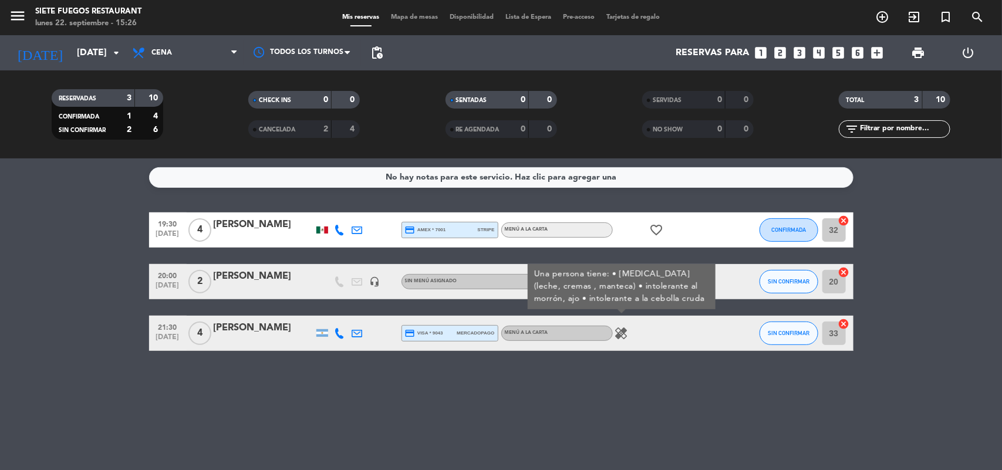
drag, startPoint x: 534, startPoint y: 274, endPoint x: 624, endPoint y: 315, distance: 98.8
click at [624, 309] on div "Una persona tiene: • [MEDICAL_DATA] (leche, cremas , manteca) • intolerante al …" at bounding box center [622, 286] width 188 height 45
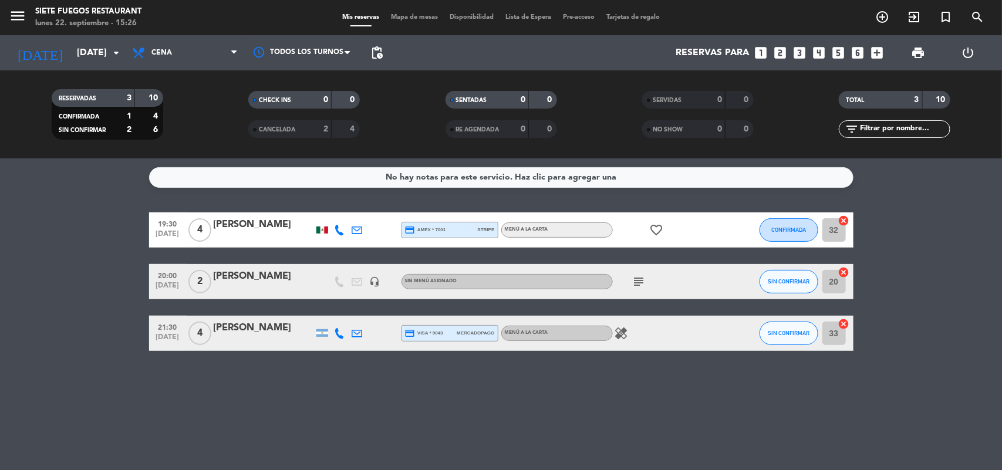
copy div "Una persona tiene: • [MEDICAL_DATA] (leche, cremas , manteca) • intolerante al …"
click at [374, 336] on div at bounding box center [375, 333] width 18 height 35
click at [274, 324] on div "[PERSON_NAME]" at bounding box center [264, 327] width 100 height 15
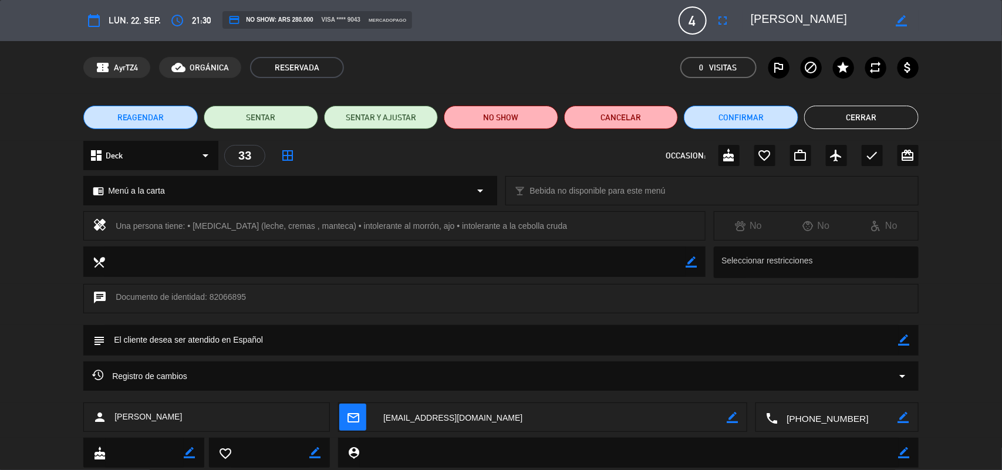
click at [904, 342] on icon "border_color" at bounding box center [904, 340] width 11 height 11
click at [656, 352] on textarea at bounding box center [502, 340] width 794 height 30
paste textarea "NO SALE EN EMC"
type textarea "NO SALE EN EMC"
drag, startPoint x: 267, startPoint y: 336, endPoint x: 1, endPoint y: 345, distance: 266.6
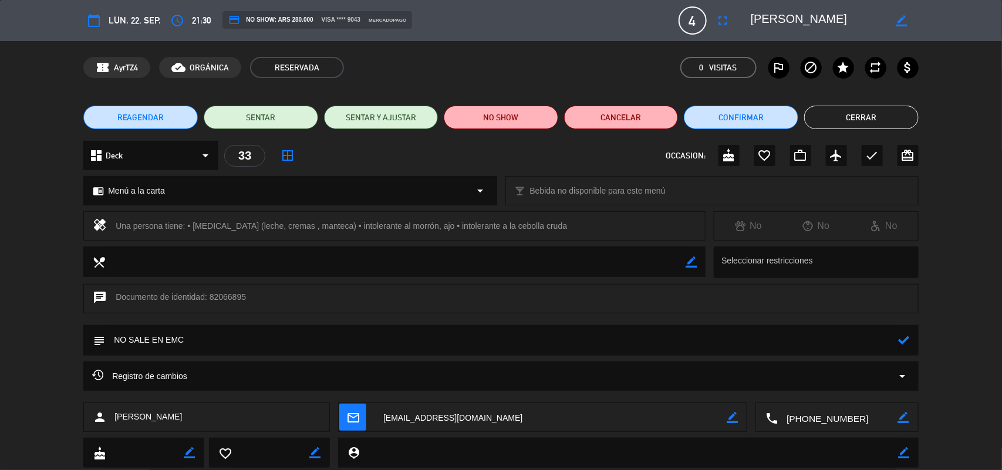
click at [1, 345] on div "subject" at bounding box center [501, 343] width 1002 height 36
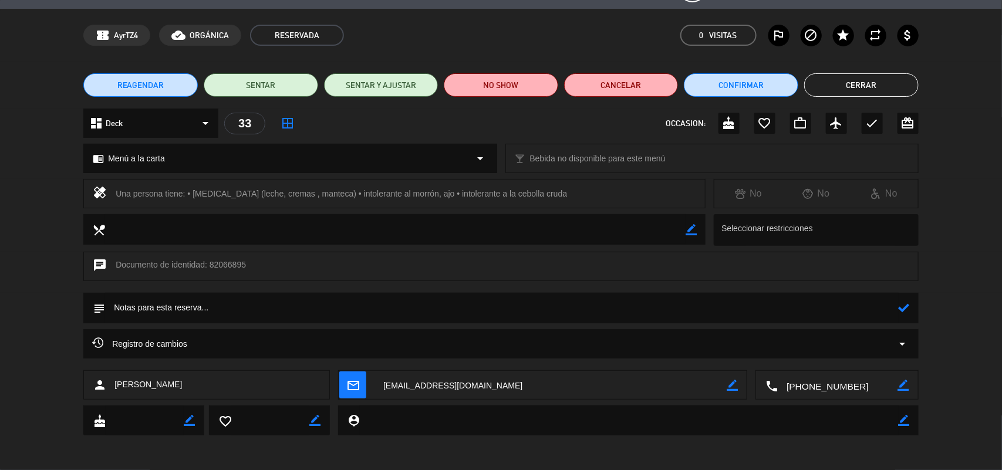
drag, startPoint x: 585, startPoint y: 192, endPoint x: 114, endPoint y: 197, distance: 470.7
click at [114, 197] on div "healing Una persona tiene: • [MEDICAL_DATA] (leche, cremas , manteca) • intoler…" at bounding box center [394, 193] width 622 height 29
copy div "Una persona tiene: • [MEDICAL_DATA] (leche, cremas , manteca) • intolerante al …"
click at [263, 299] on textarea at bounding box center [502, 308] width 794 height 30
paste textarea "Una persona tiene: • [MEDICAL_DATA] (leche, cremas , manteca) • intolerante al …"
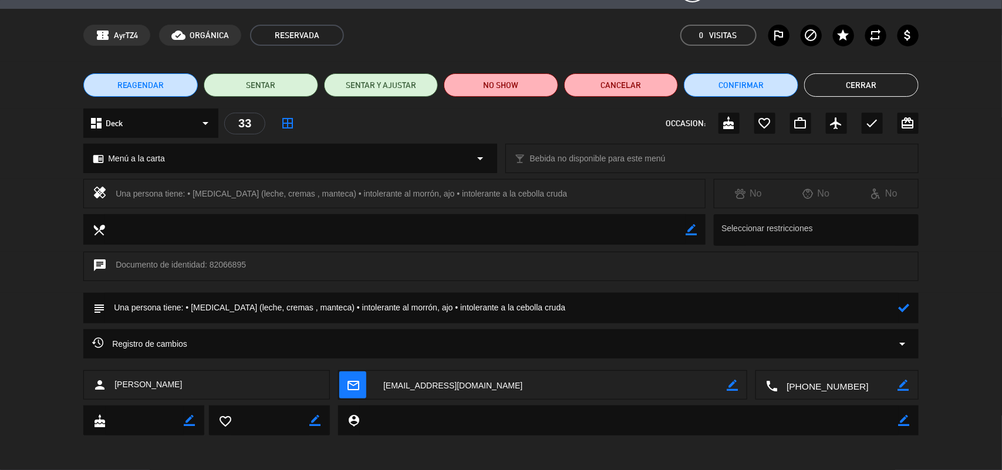
type textarea "Una persona tiene: • [MEDICAL_DATA] (leche, cremas , manteca) • intolerante al …"
click at [904, 315] on div at bounding box center [904, 308] width 11 height 31
click at [901, 302] on icon at bounding box center [904, 307] width 11 height 11
click at [879, 86] on button "Cerrar" at bounding box center [861, 84] width 114 height 23
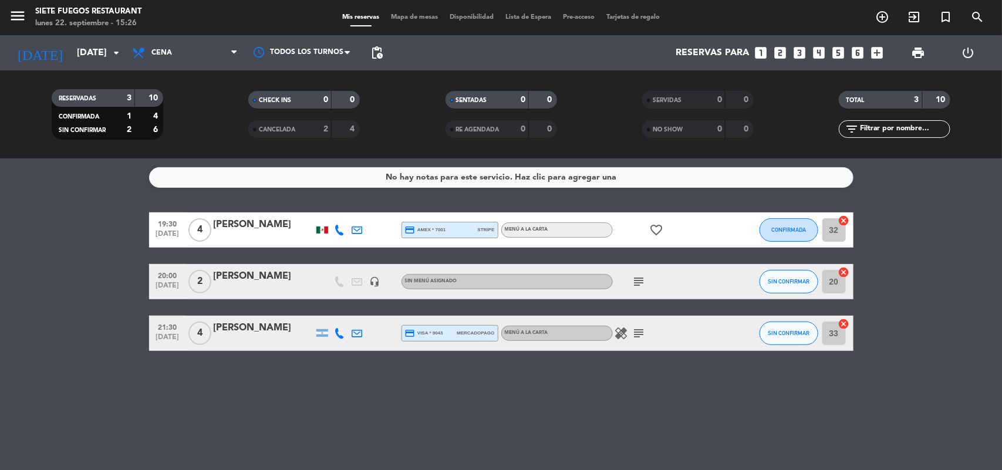
click at [641, 332] on icon "subject" at bounding box center [639, 333] width 14 height 14
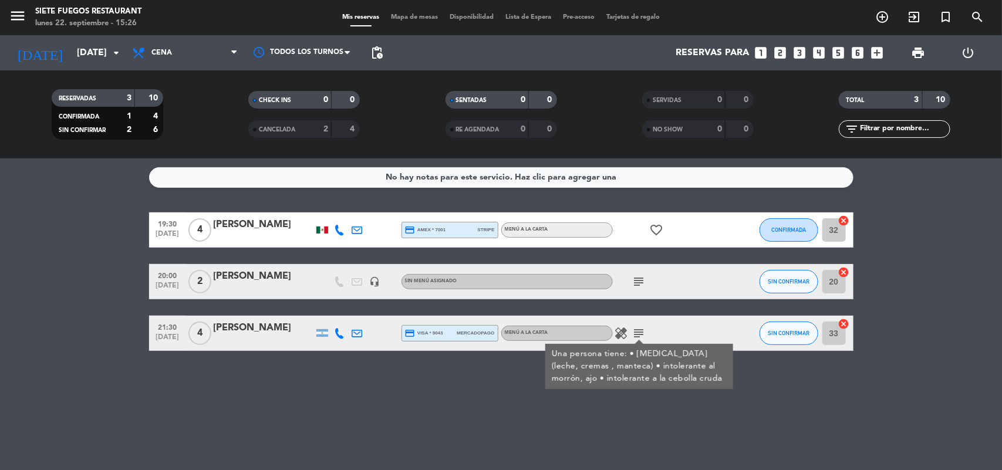
click at [460, 391] on div "No hay notas para este servicio. Haz clic para agregar una 19:30 [DATE] 4 [PERS…" at bounding box center [501, 314] width 1002 height 312
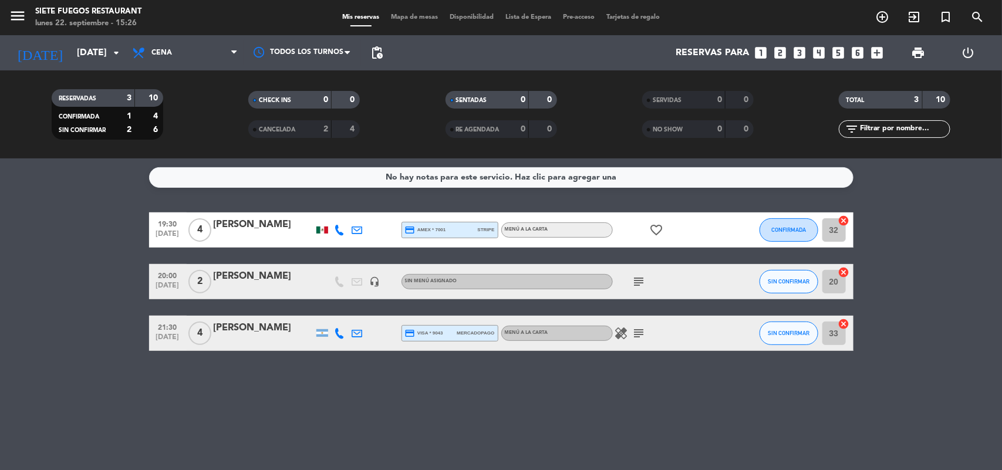
click at [637, 332] on icon "subject" at bounding box center [639, 333] width 14 height 14
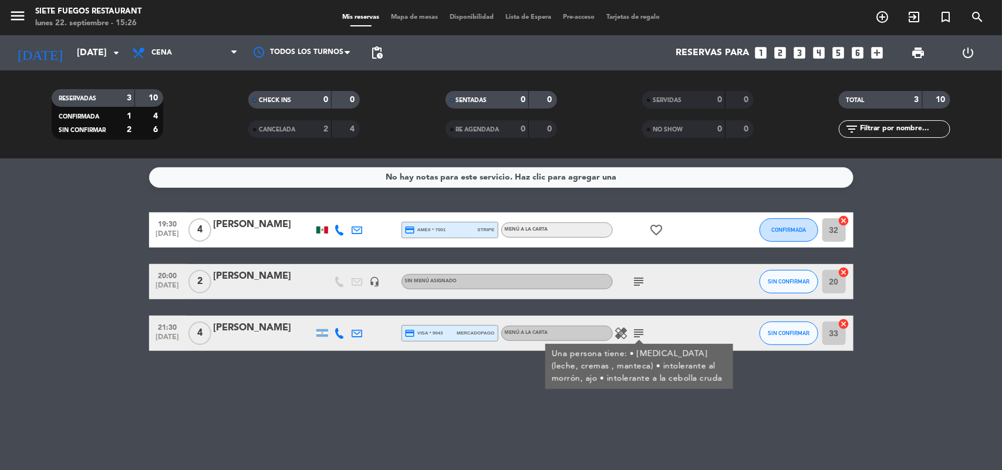
click at [462, 401] on div "No hay notas para este servicio. Haz clic para agregar una 19:30 [DATE] 4 [PERS…" at bounding box center [501, 314] width 1002 height 312
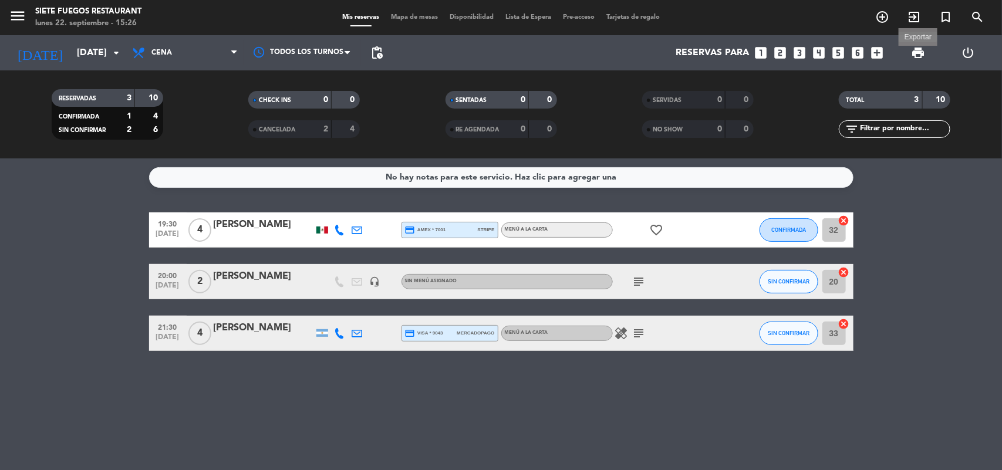
click at [917, 50] on span "print" at bounding box center [918, 53] width 14 height 14
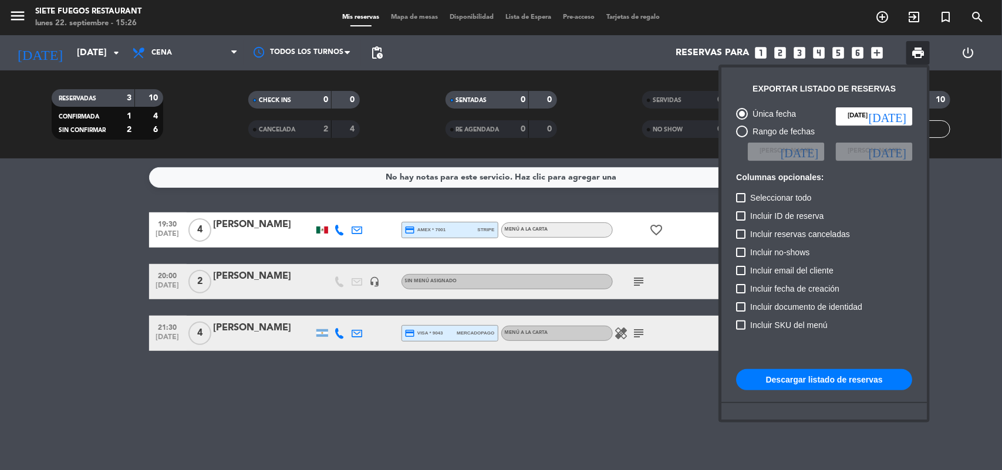
click at [826, 385] on button "Descargar listado de reservas" at bounding box center [824, 379] width 176 height 21
